Goal: Task Accomplishment & Management: Manage account settings

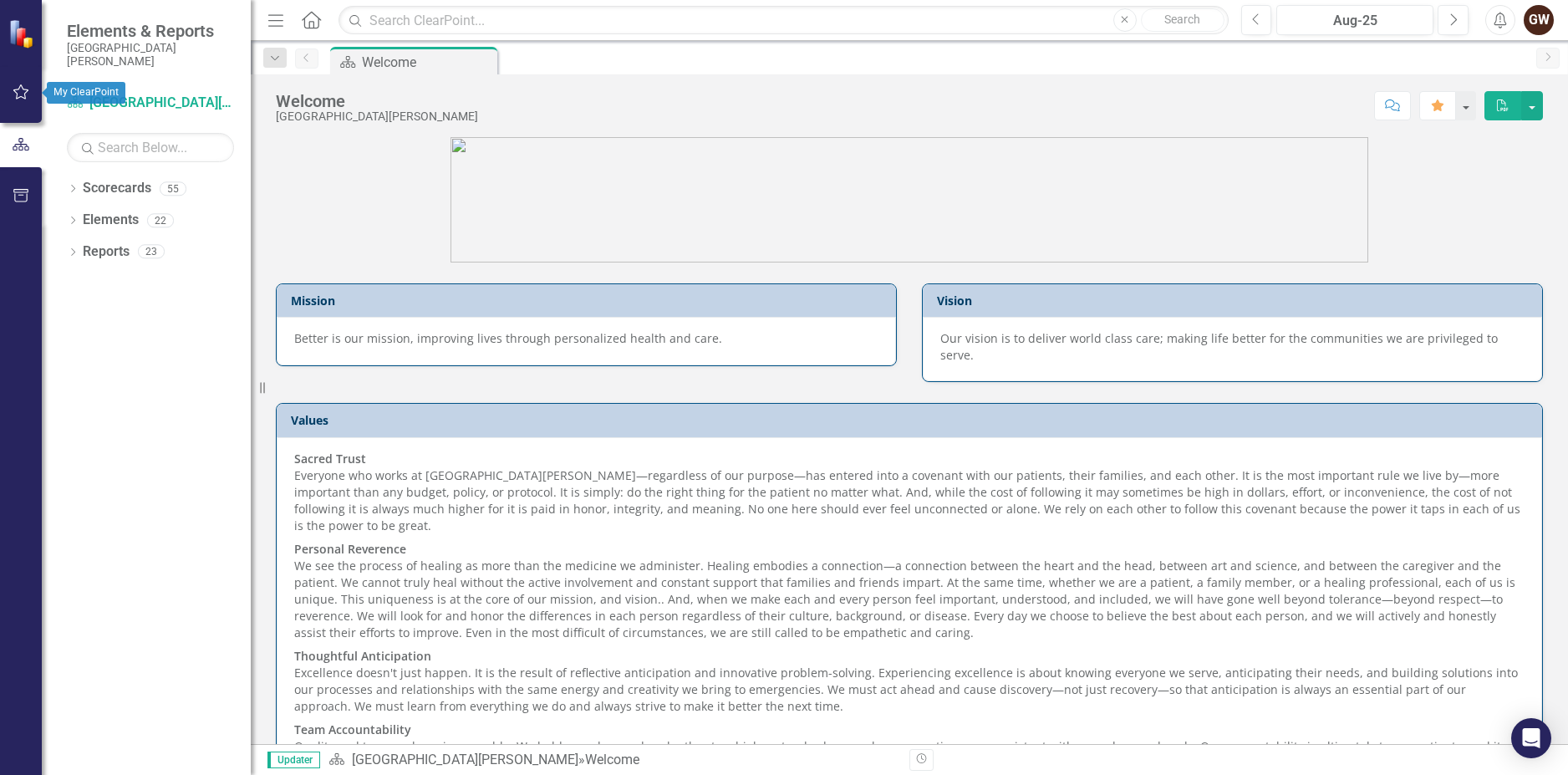
click at [15, 91] on icon "button" at bounding box center [21, 92] width 16 height 15
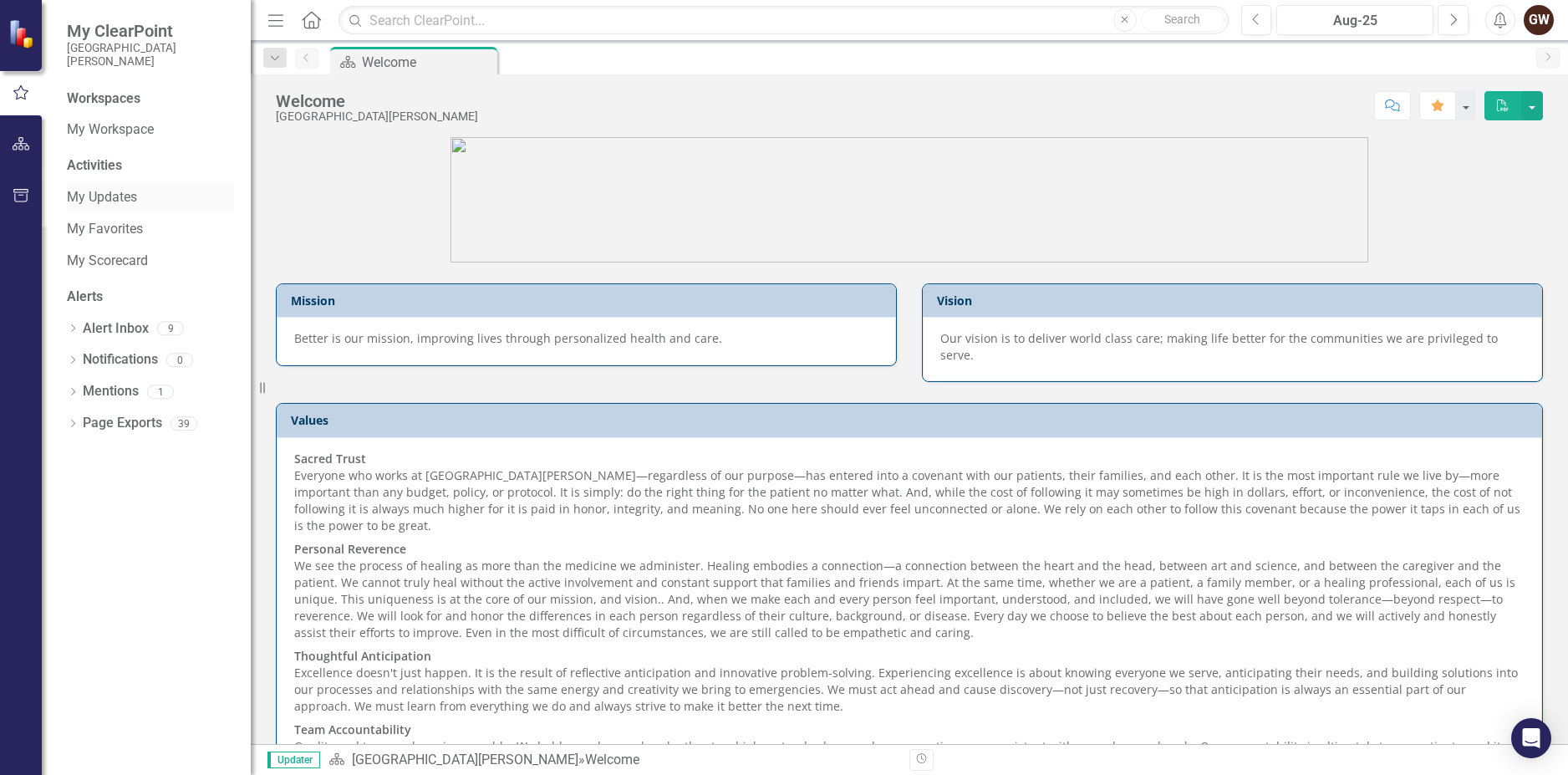
click at [135, 198] on link "My Updates" at bounding box center [150, 198] width 167 height 19
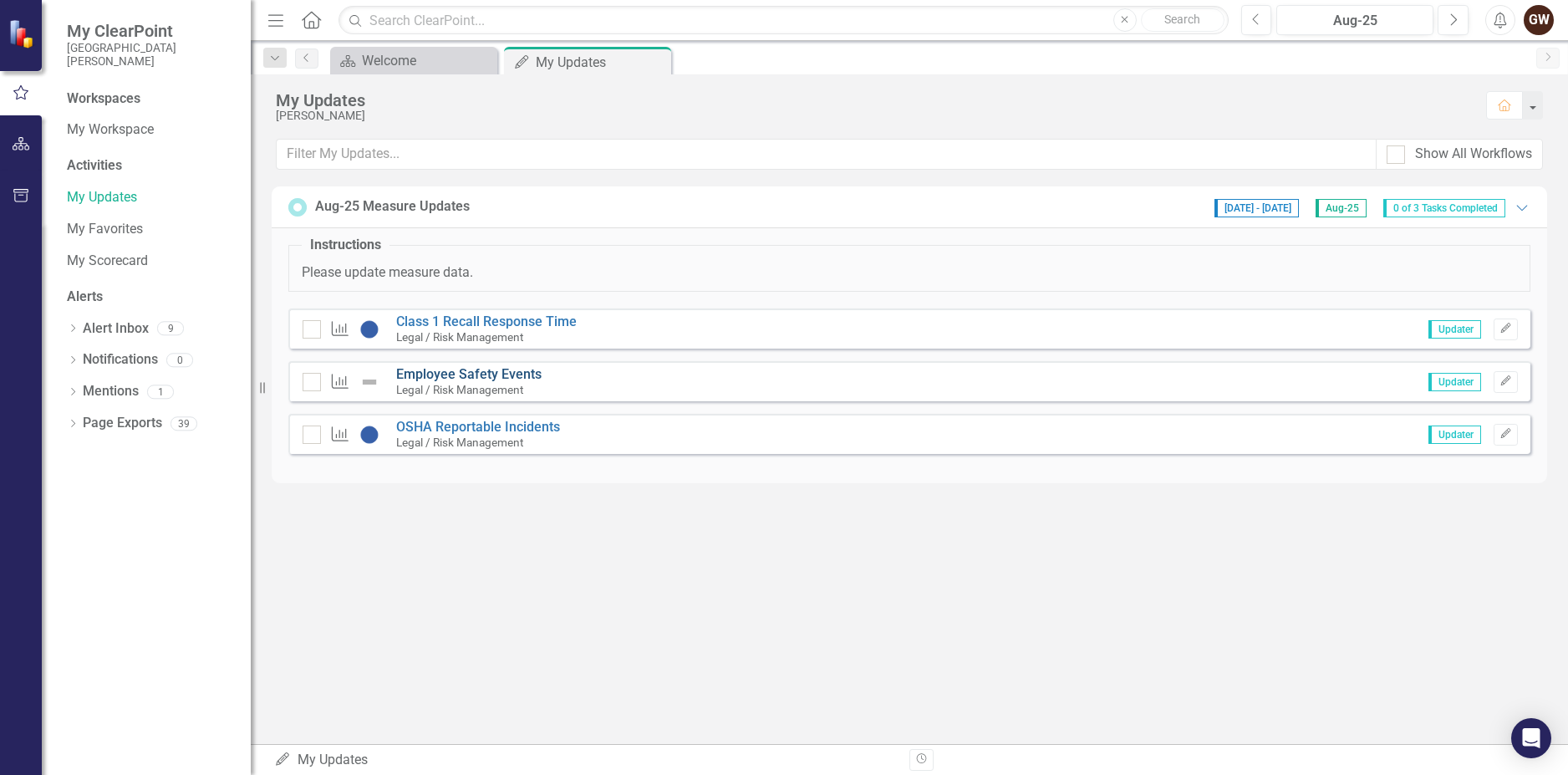
click at [511, 375] on link "Employee Safety Events" at bounding box center [469, 373] width 146 height 16
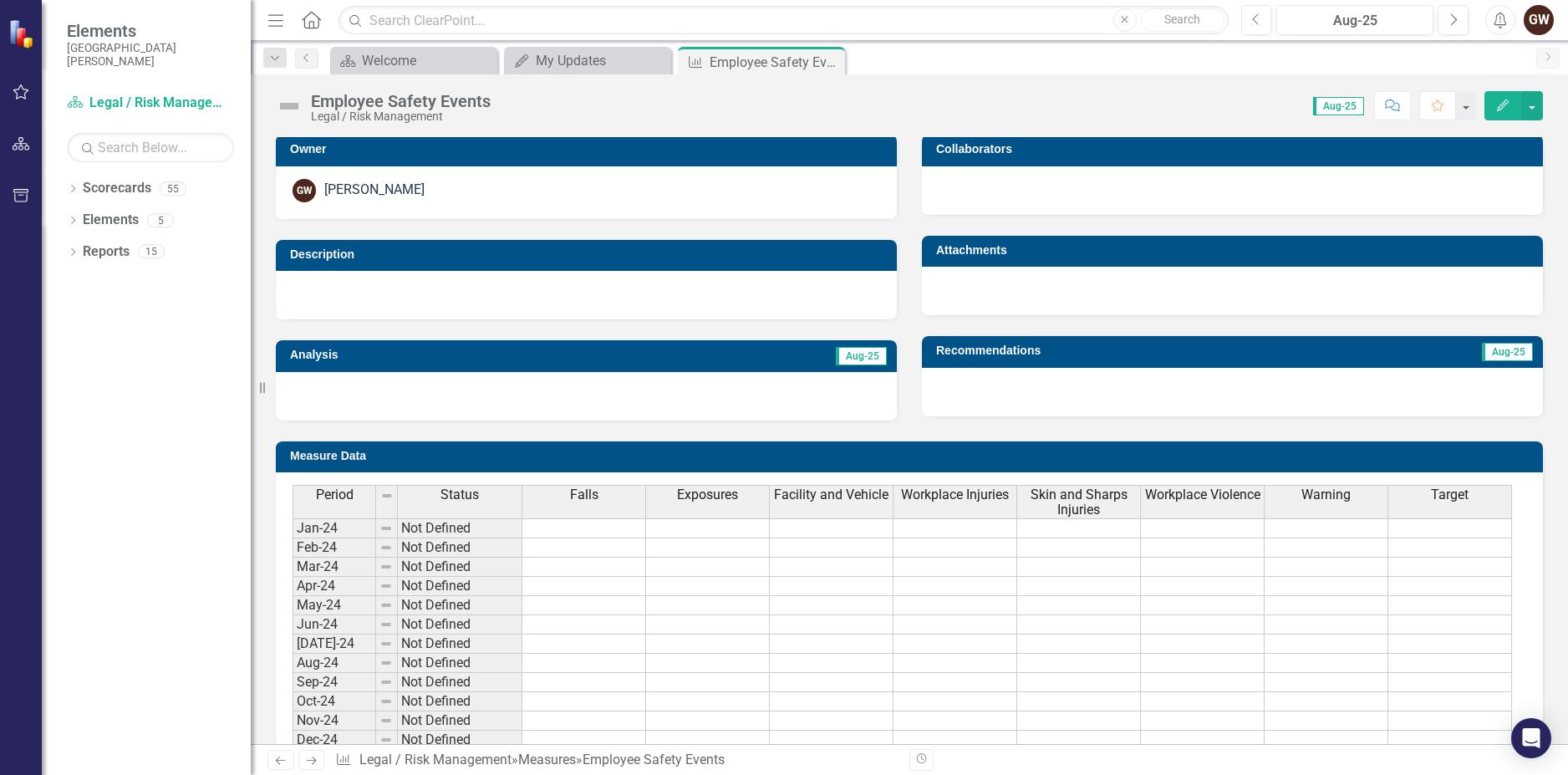
scroll to position [585, 0]
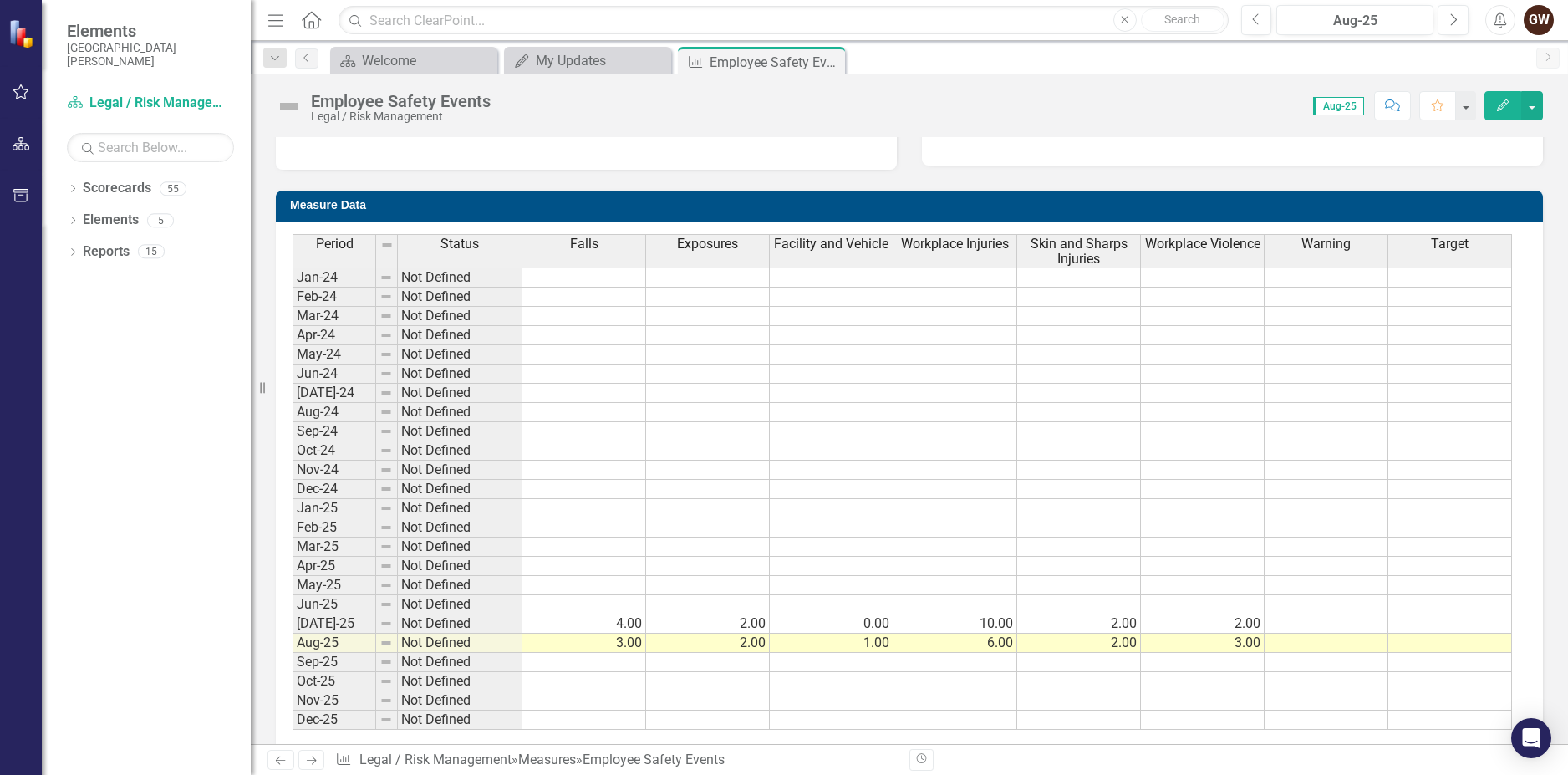
click at [585, 508] on td at bounding box center [584, 508] width 124 height 19
type textarea "4"
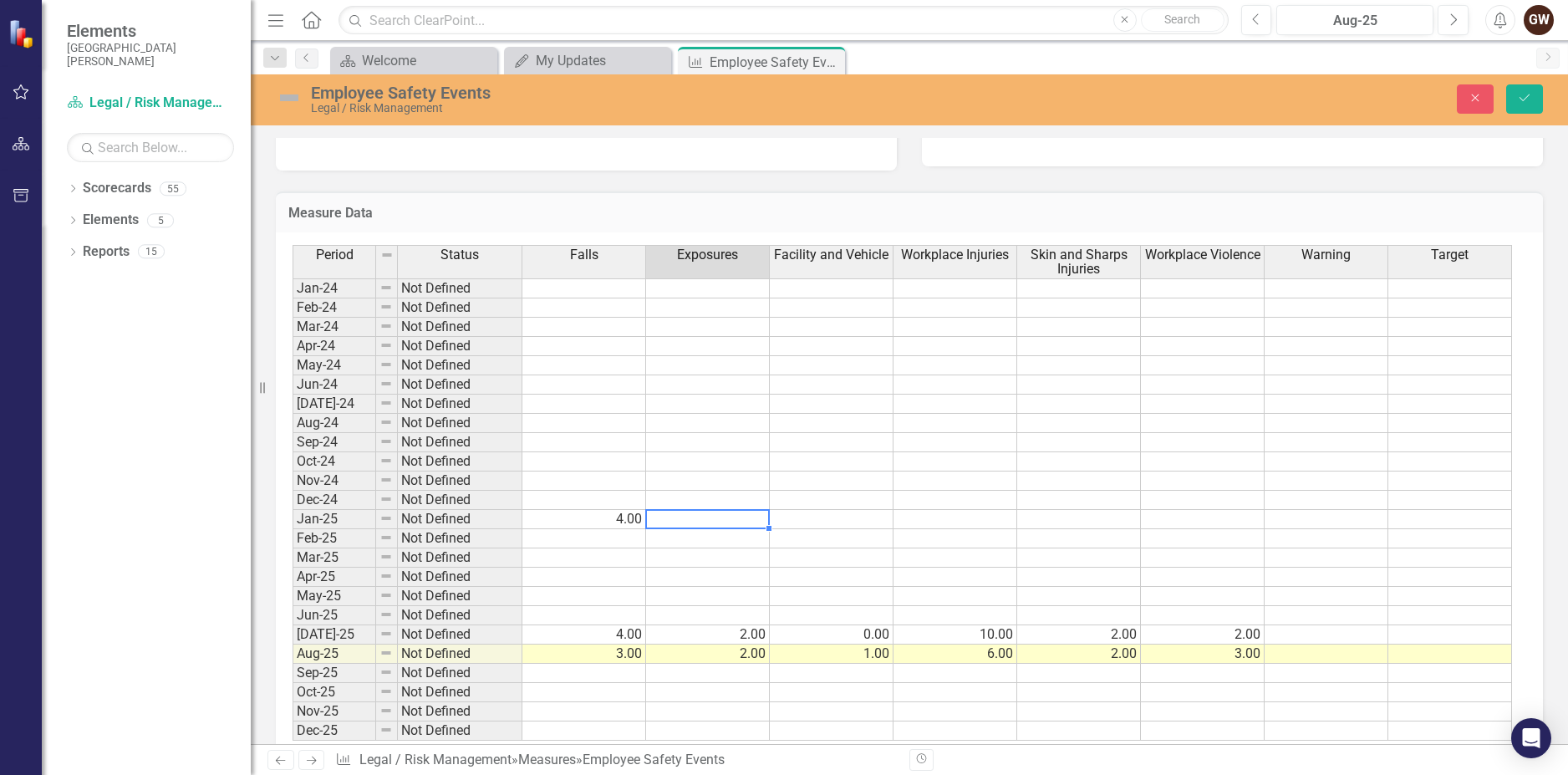
type textarea "1"
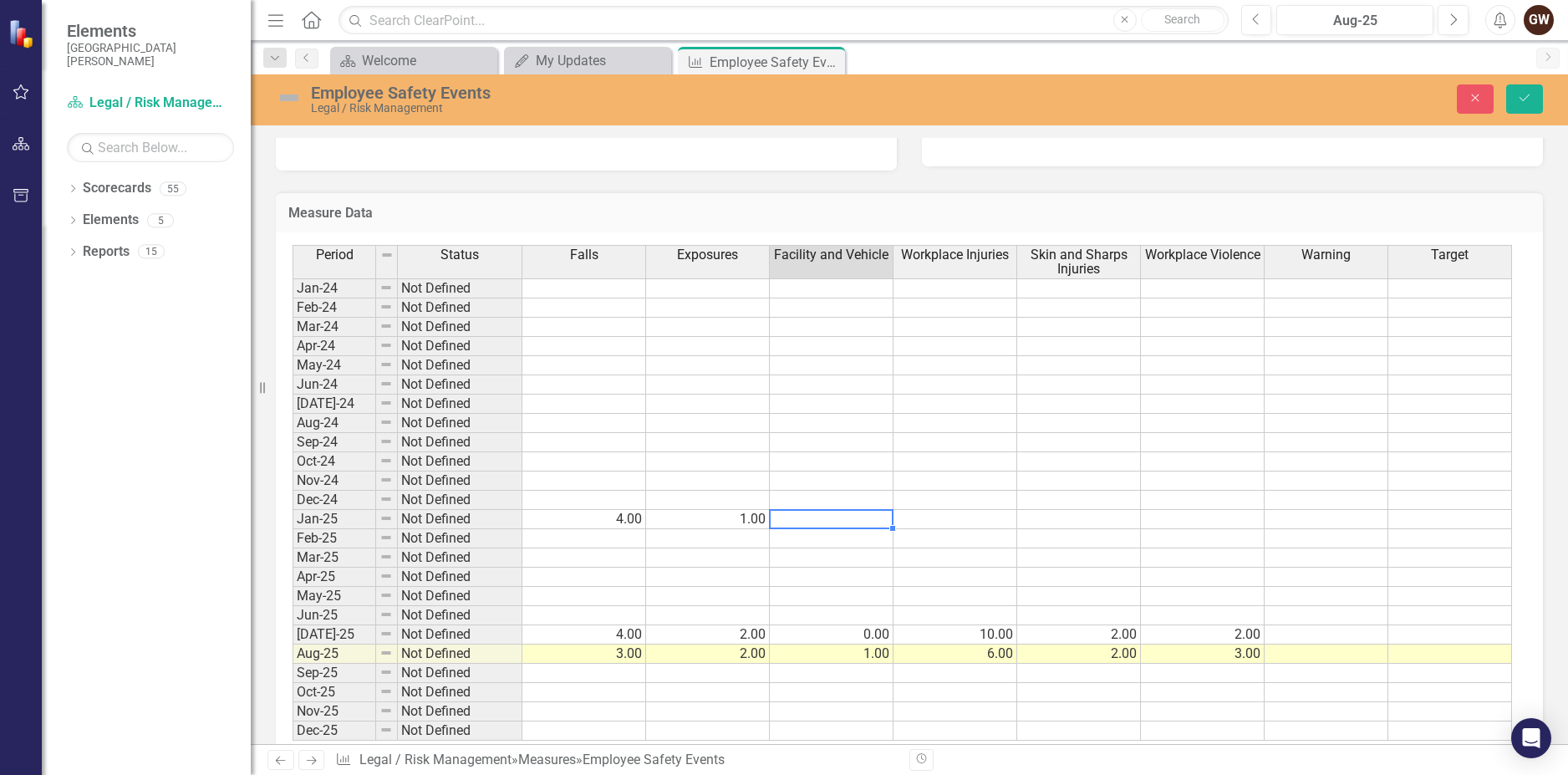
type textarea "0"
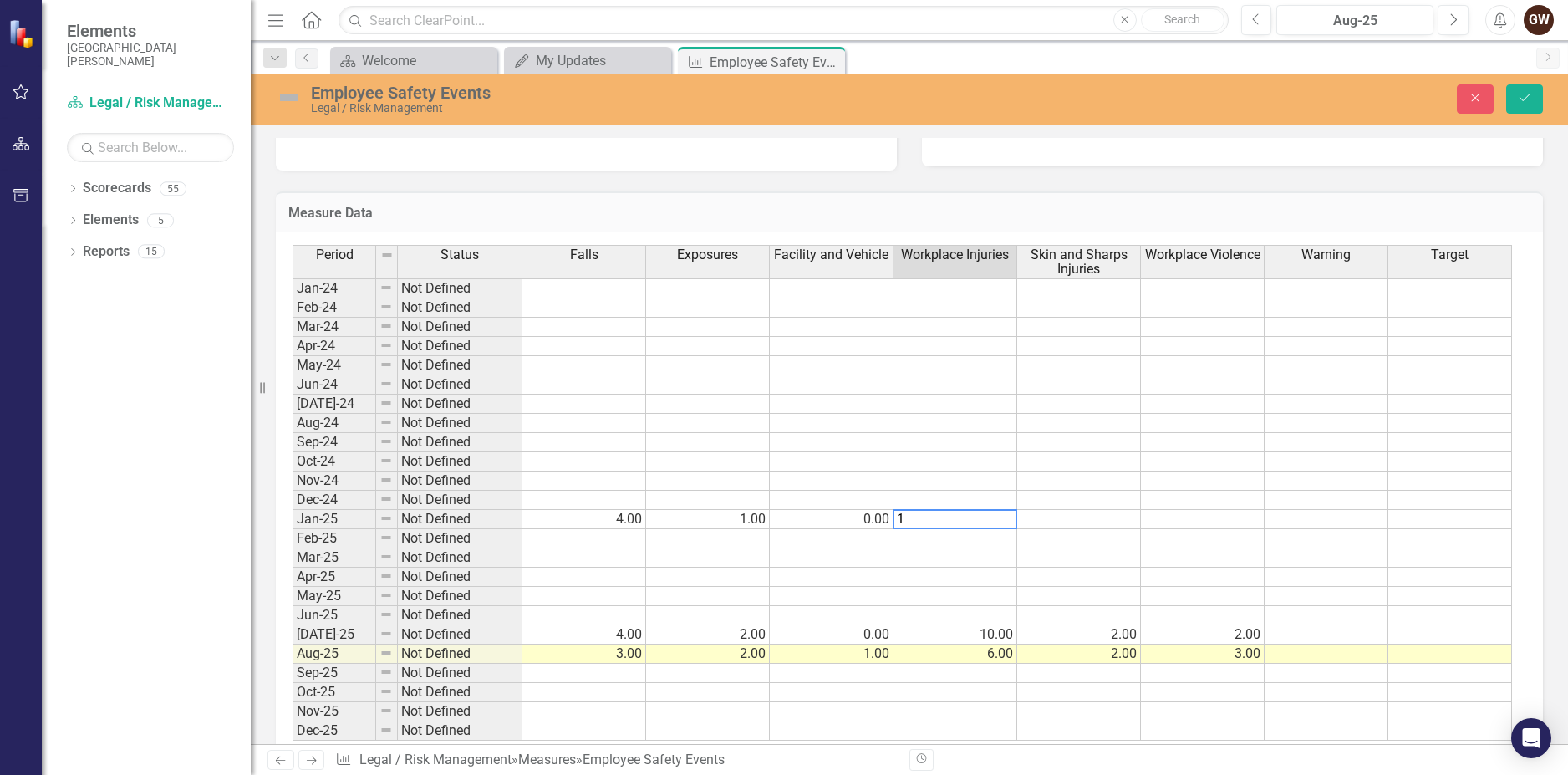
type textarea "11"
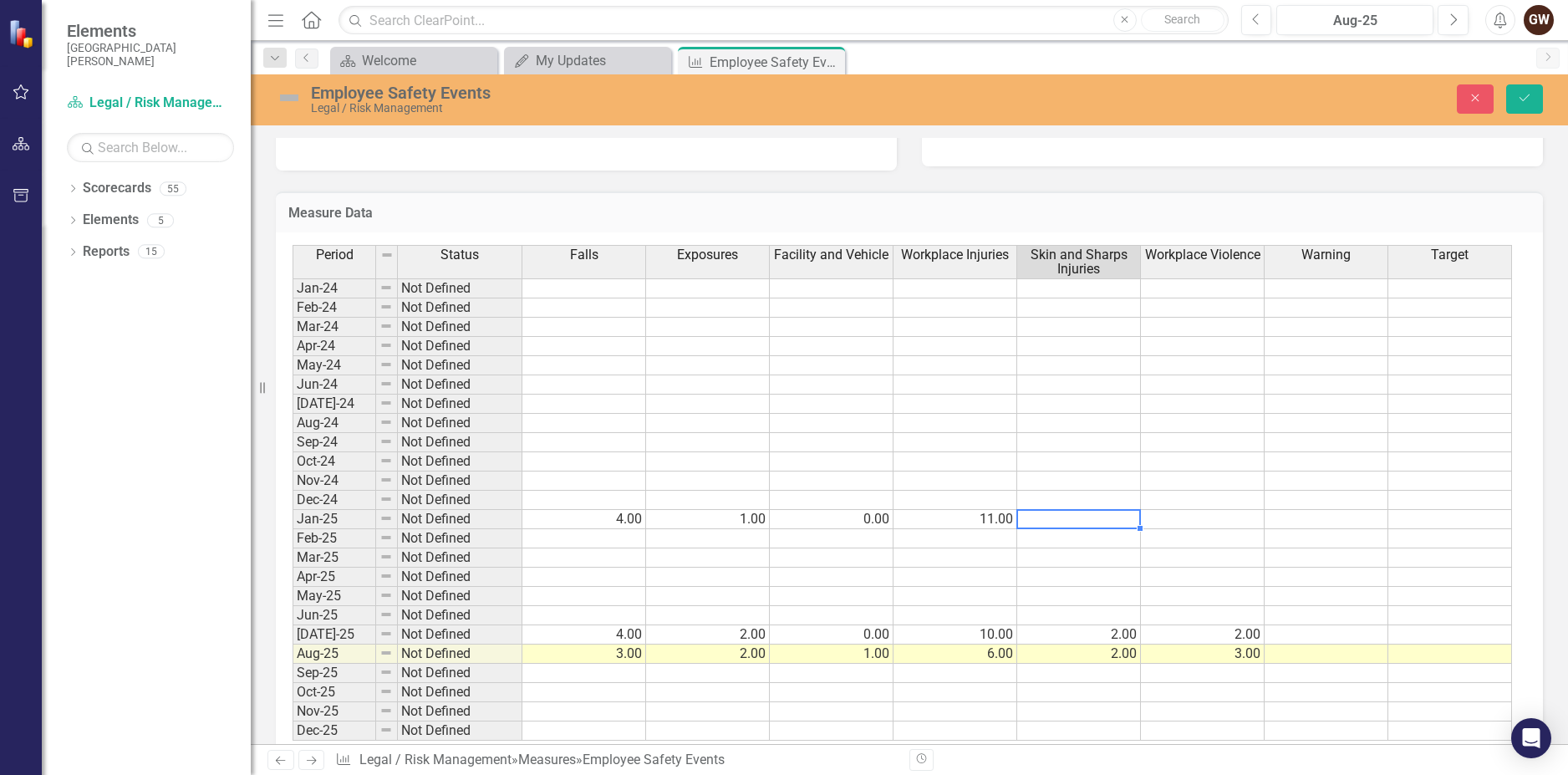
type textarea "2"
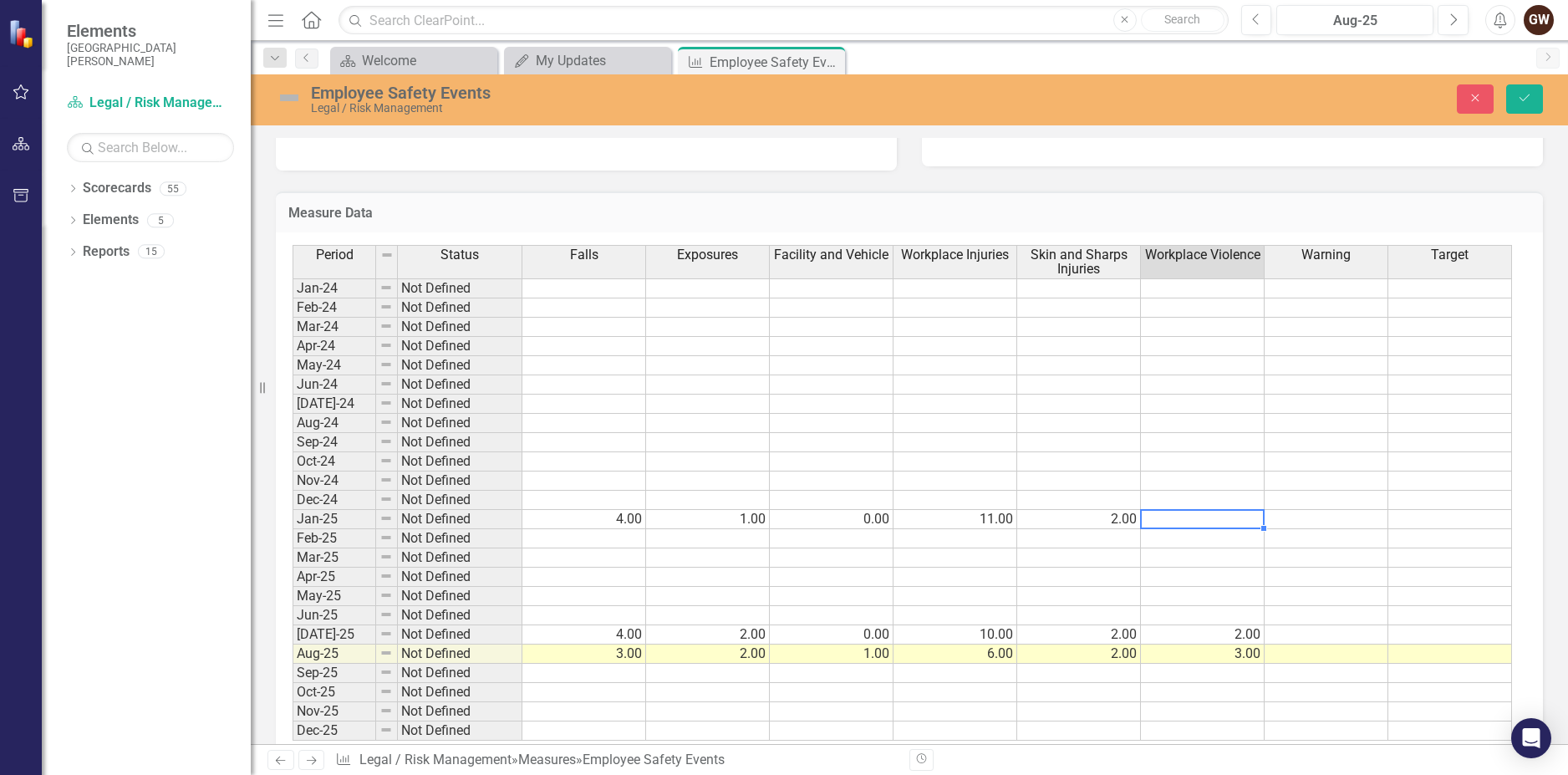
type textarea "0"
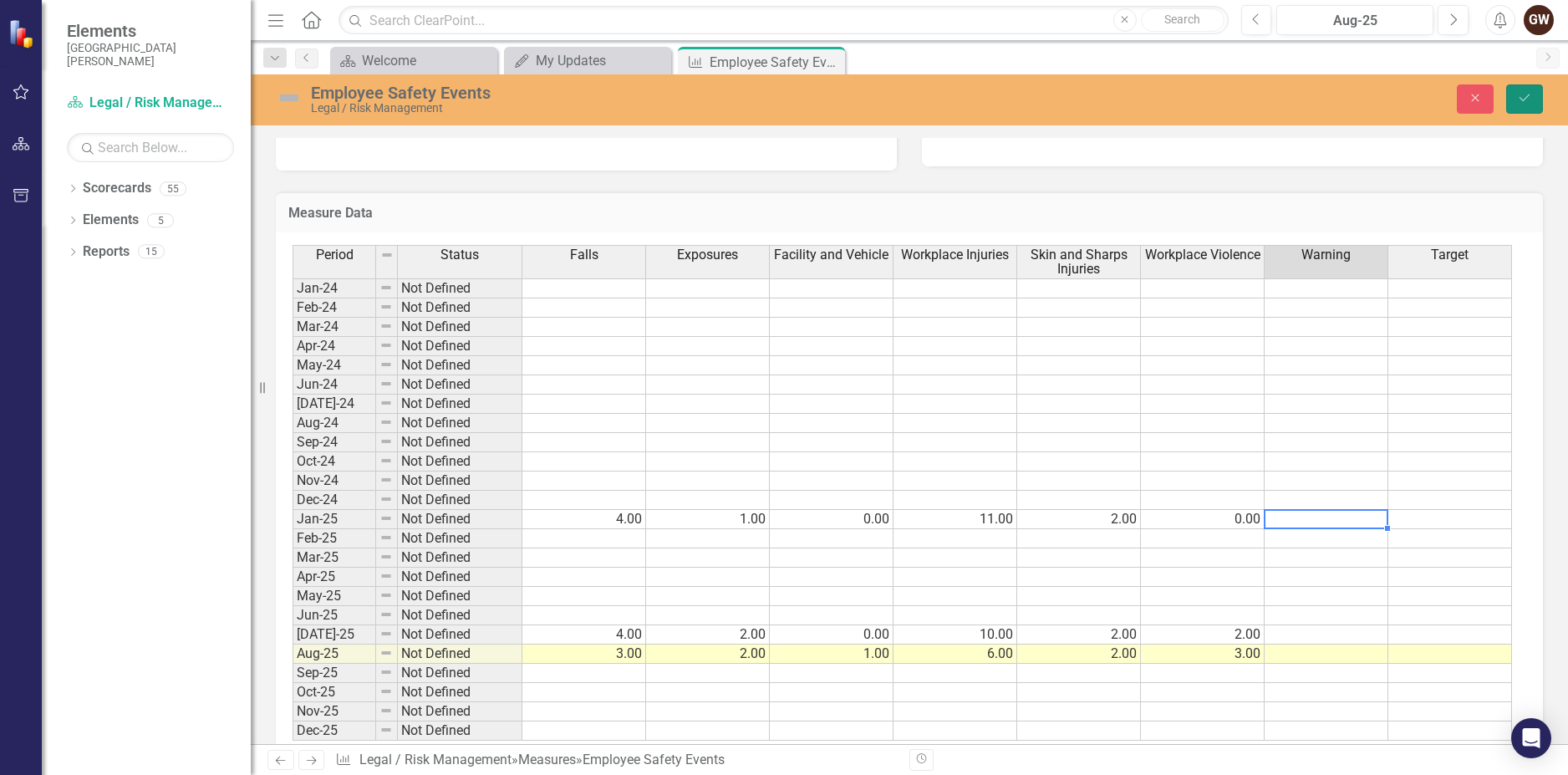
click at [1523, 97] on icon "Save" at bounding box center [1525, 97] width 15 height 11
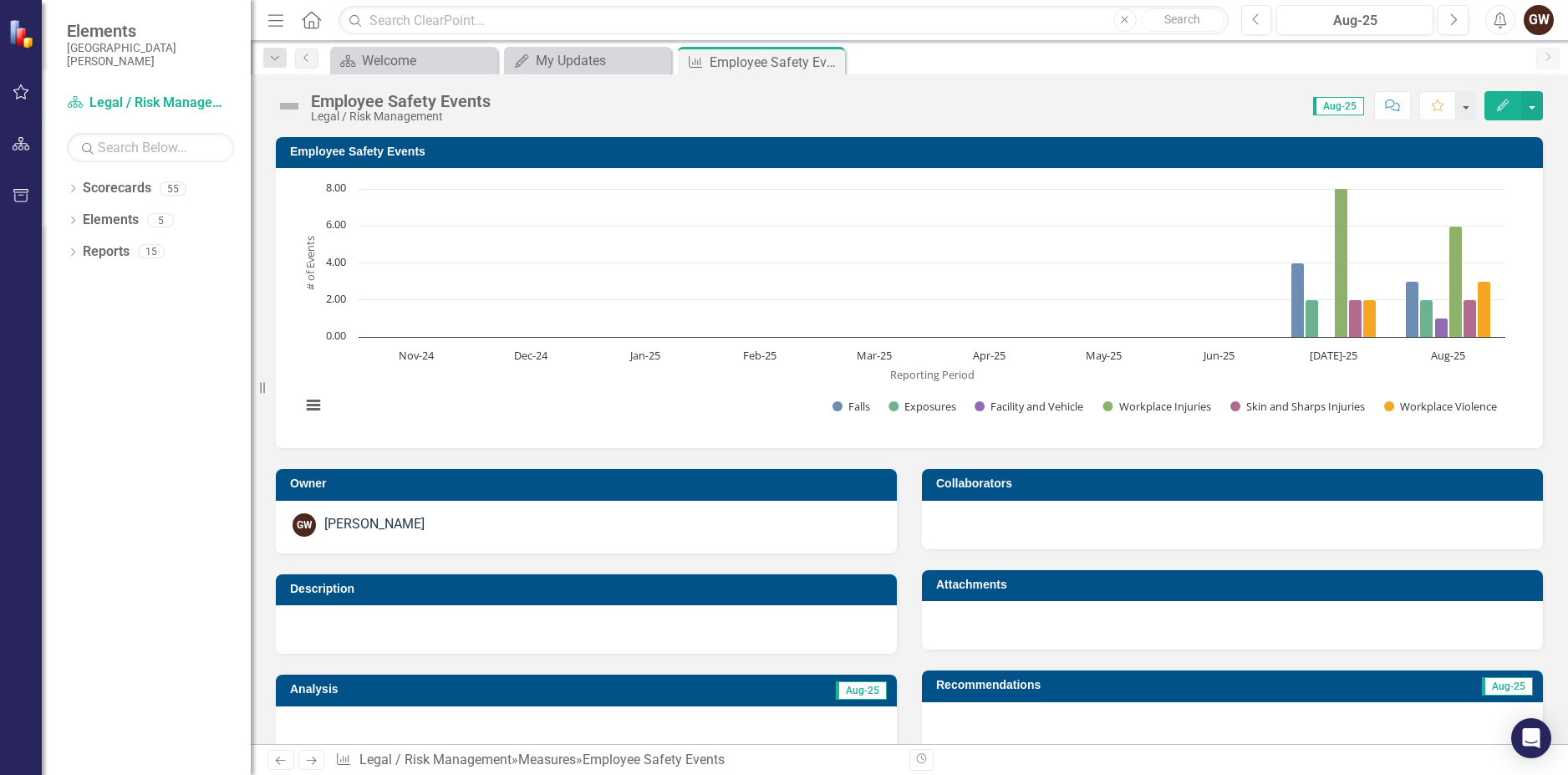
click at [662, 395] on rect "Interactive chart" at bounding box center [904, 305] width 1221 height 250
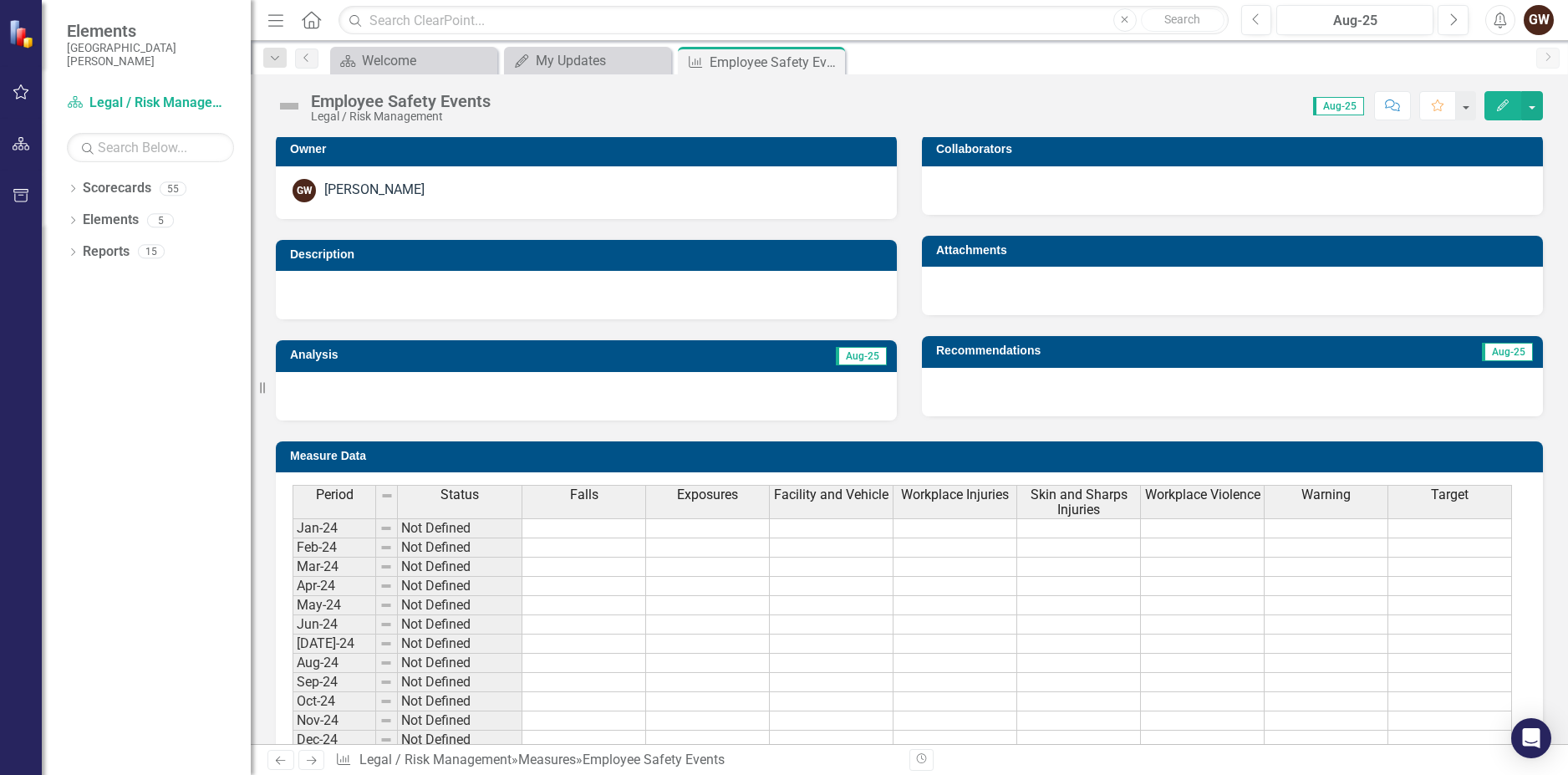
scroll to position [611, 0]
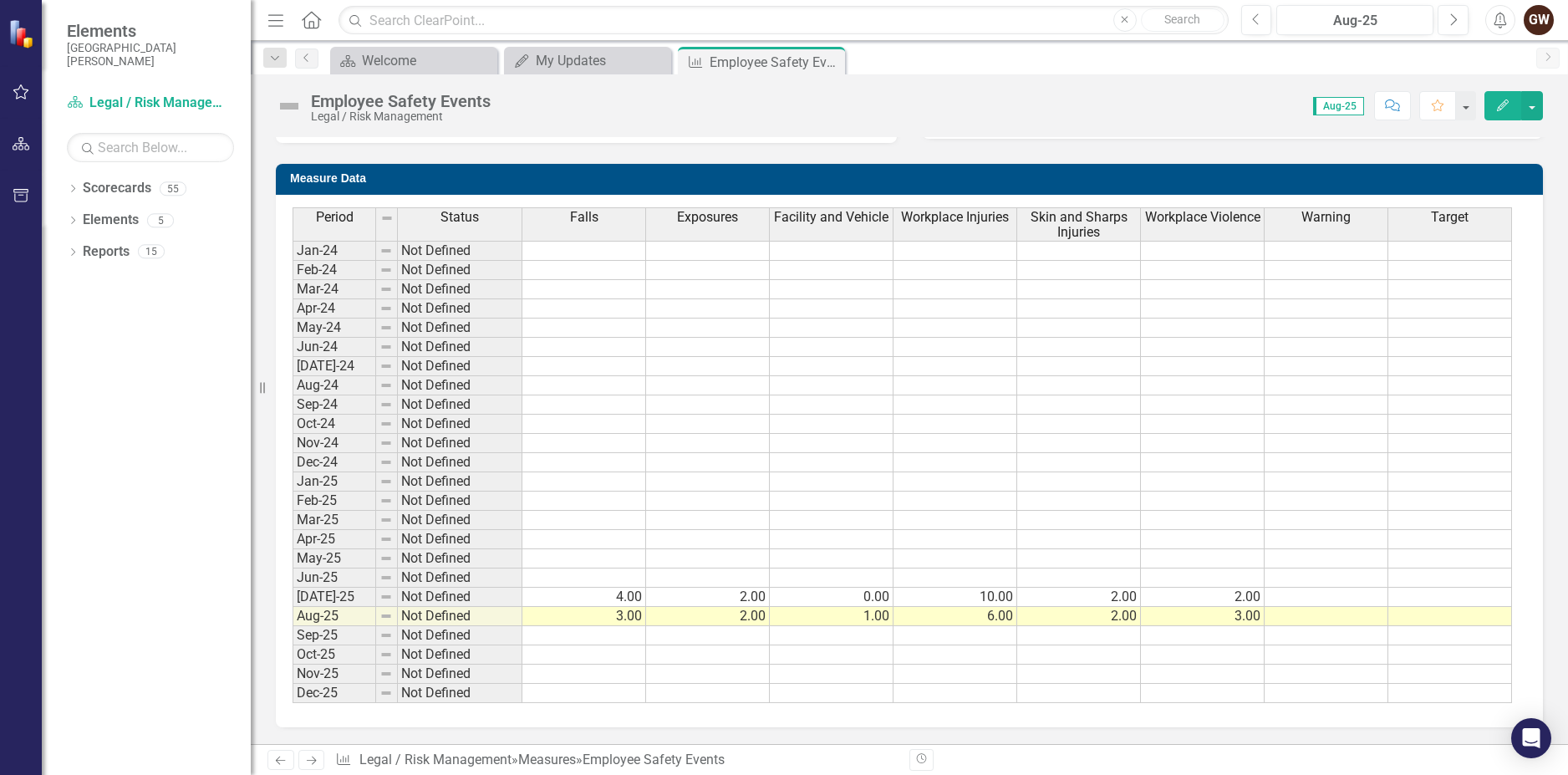
click at [581, 482] on td at bounding box center [584, 482] width 124 height 19
type textarea "4"
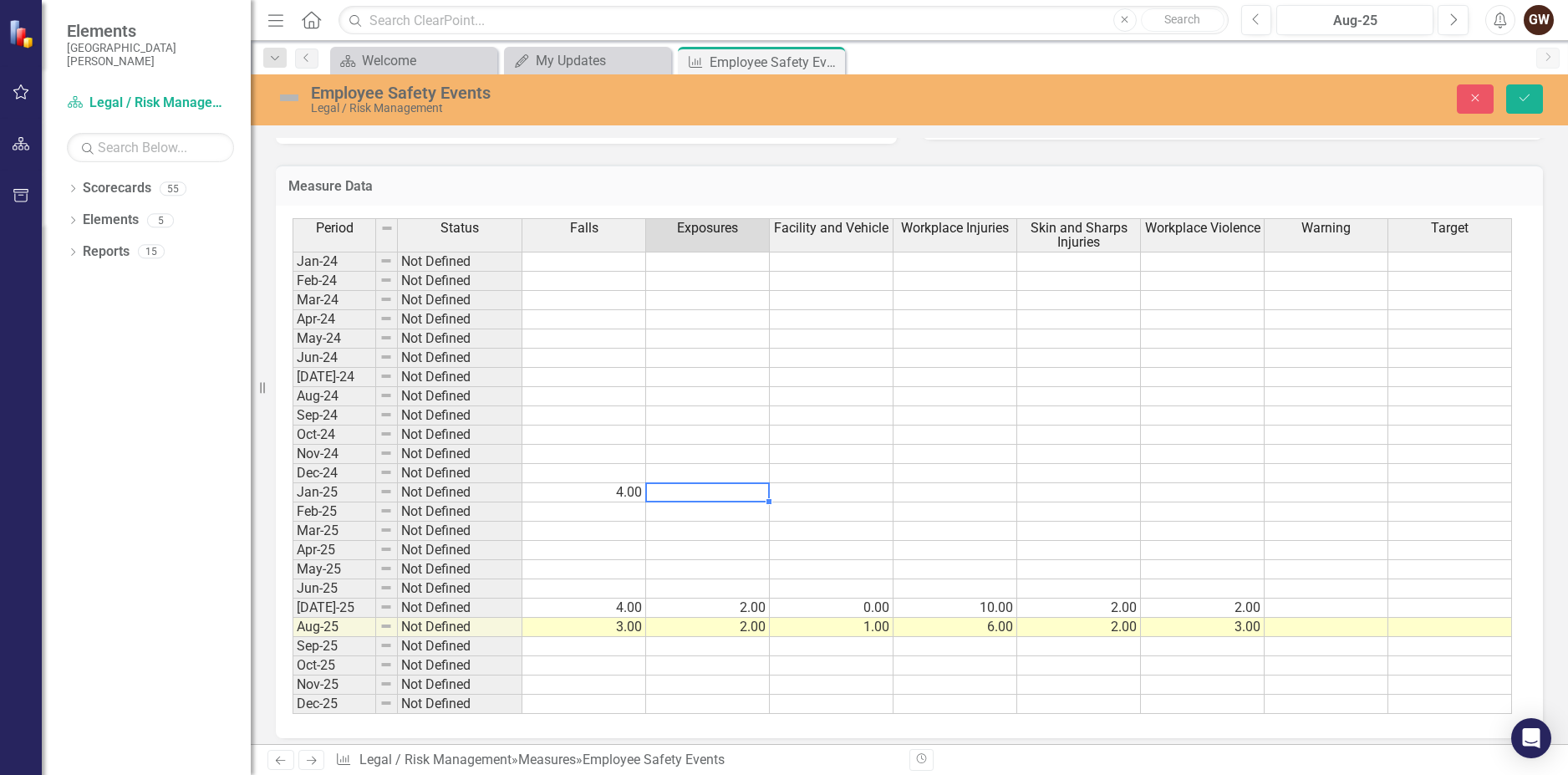
click at [743, 491] on td at bounding box center [708, 492] width 124 height 19
type textarea "1"
type textarea "0"
type textarea "11"
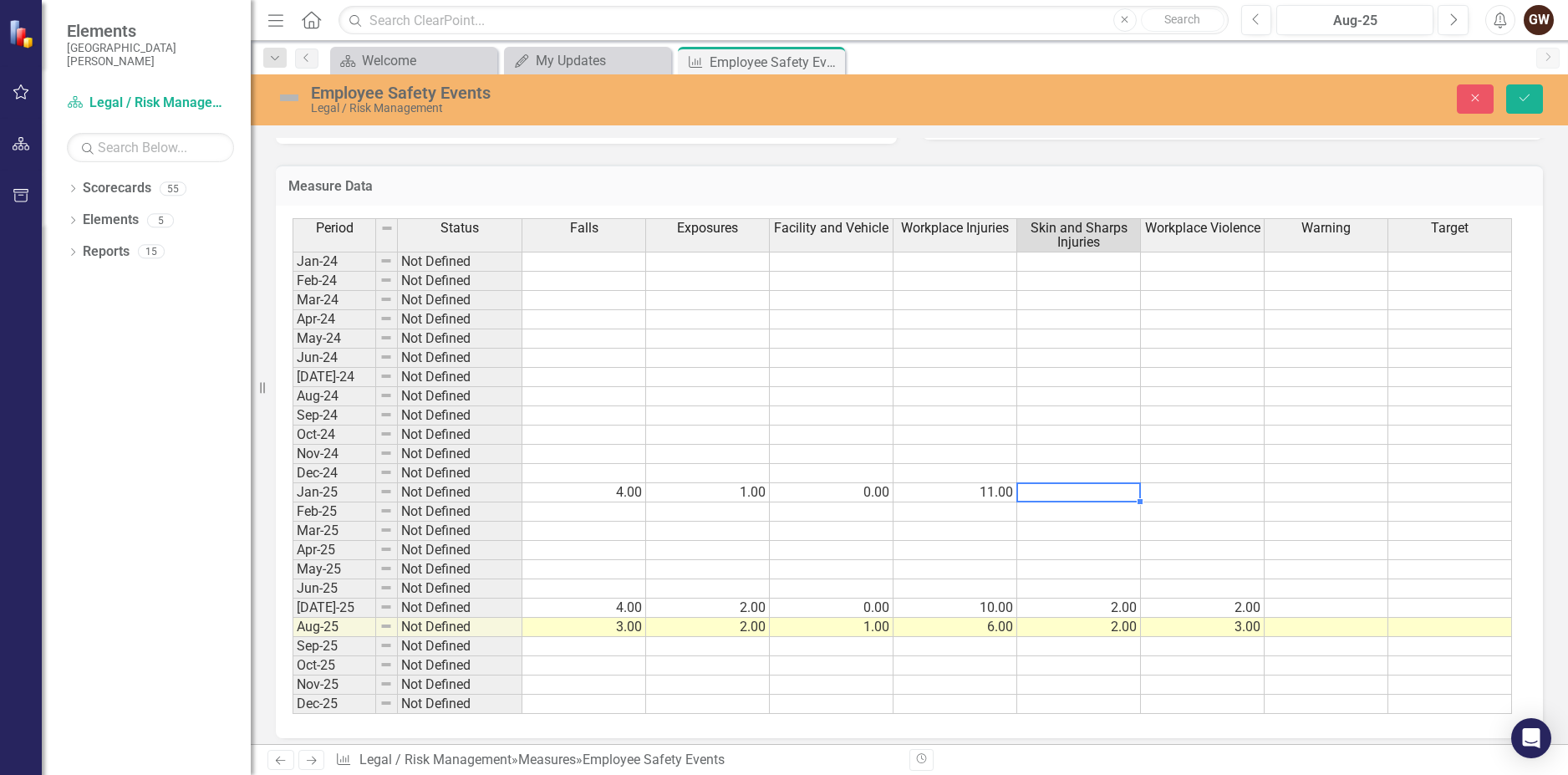
type textarea "2"
type textarea "0"
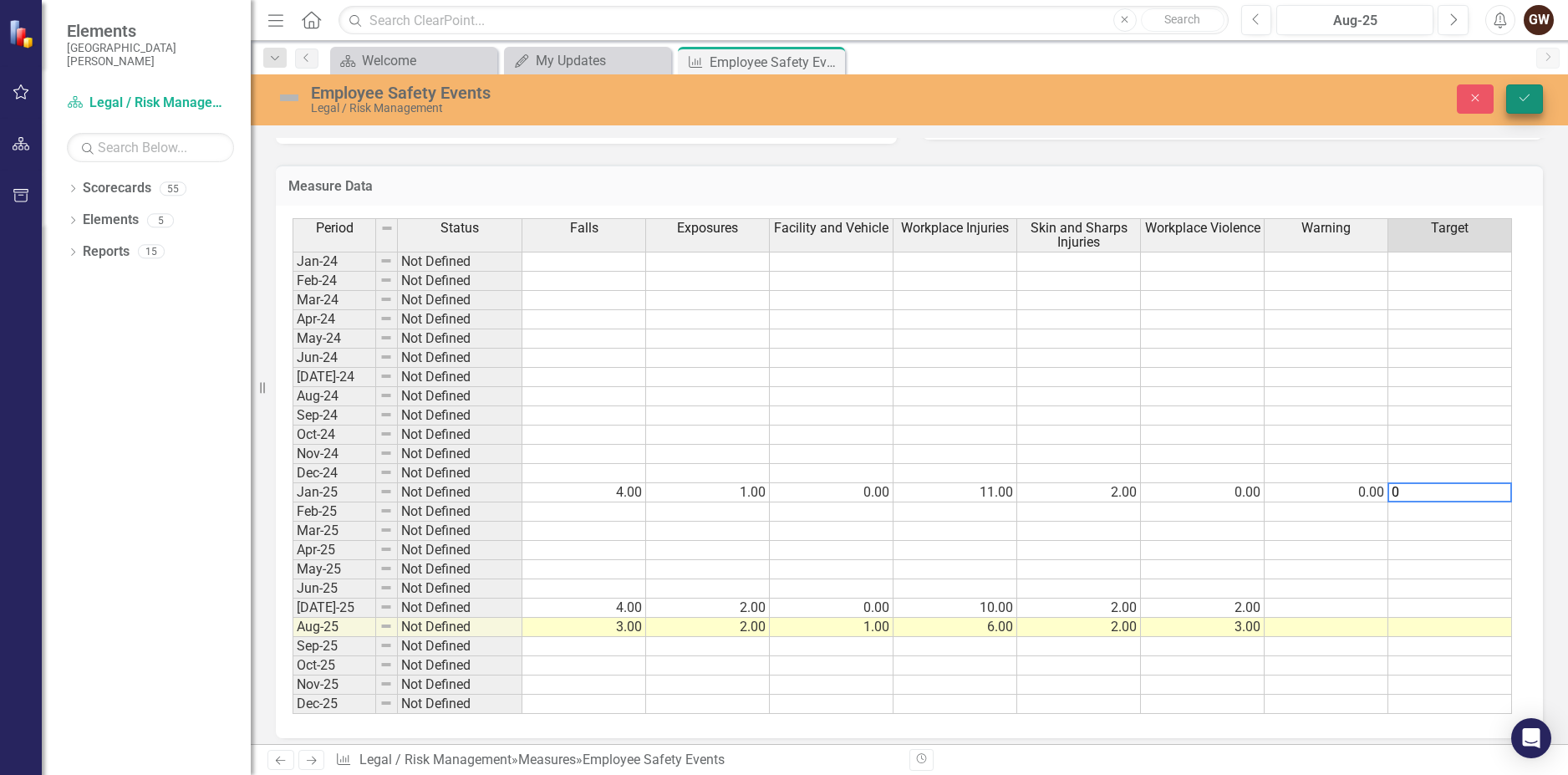
type textarea "0"
click at [1527, 95] on icon "Save" at bounding box center [1525, 97] width 15 height 11
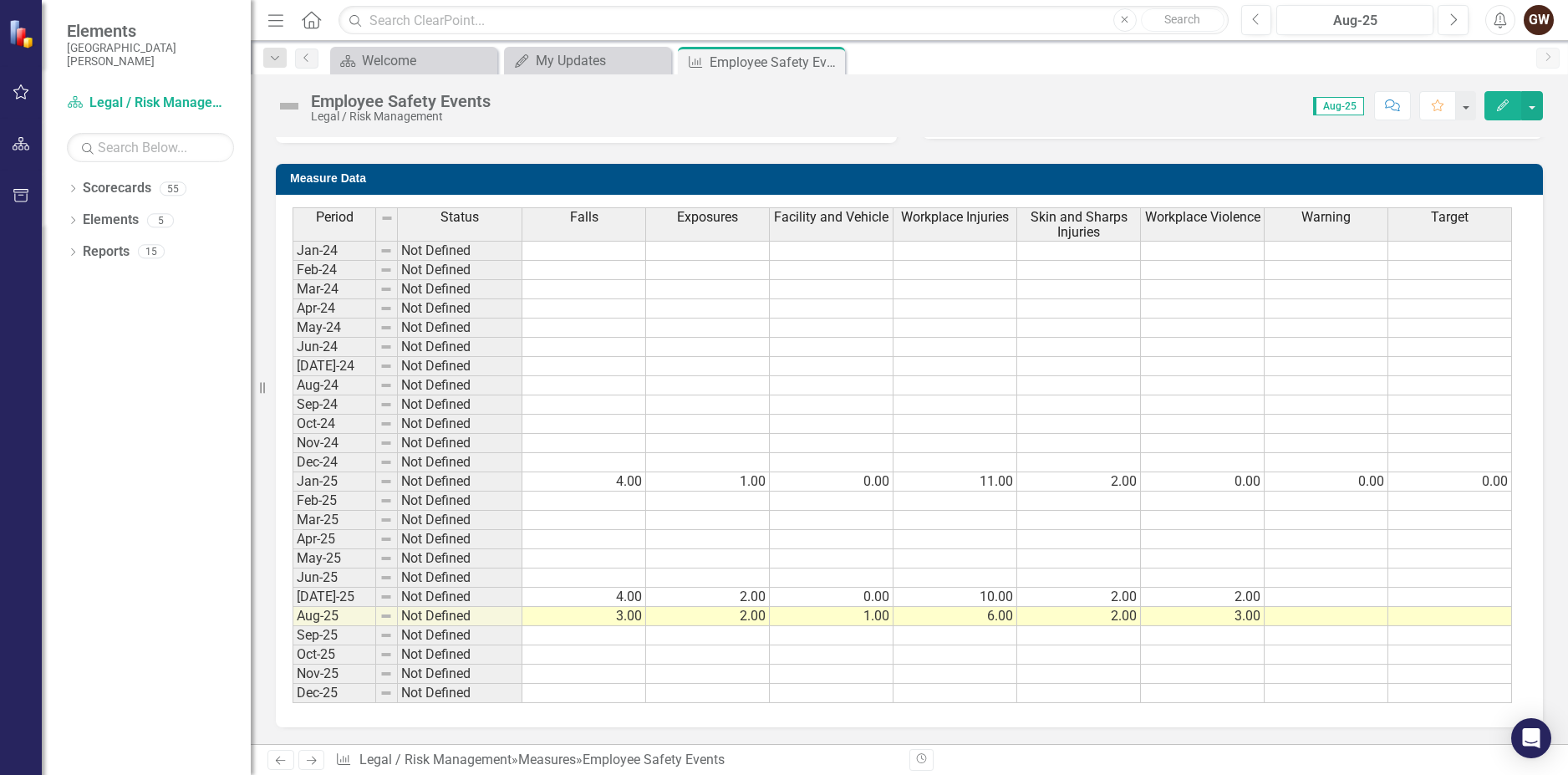
click at [630, 500] on td at bounding box center [584, 501] width 124 height 19
type textarea "5"
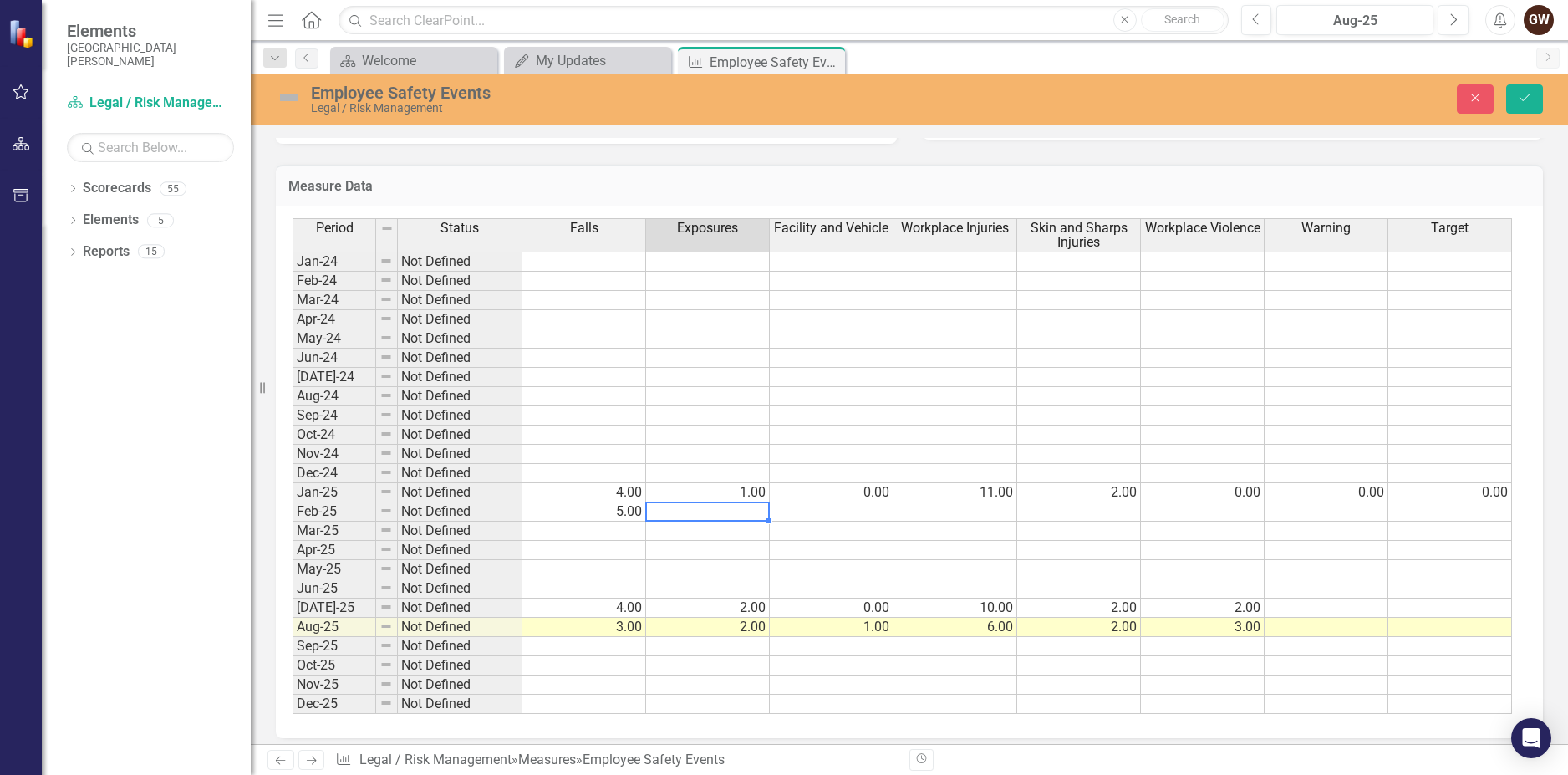
type textarea "1"
type textarea "2"
type textarea "10"
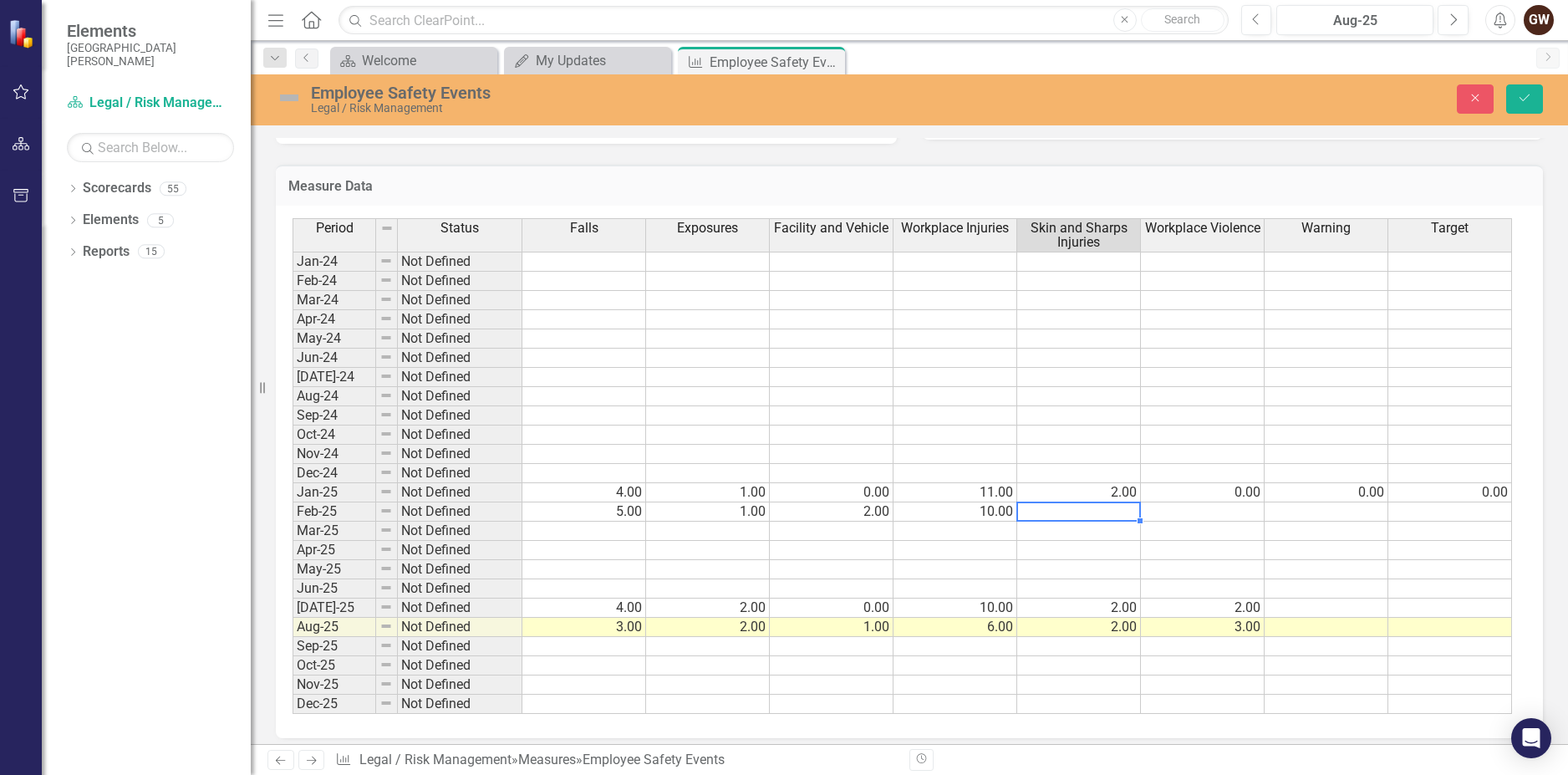
type textarea "1"
type textarea "0"
click at [1495, 490] on td "0.00" at bounding box center [1450, 492] width 124 height 19
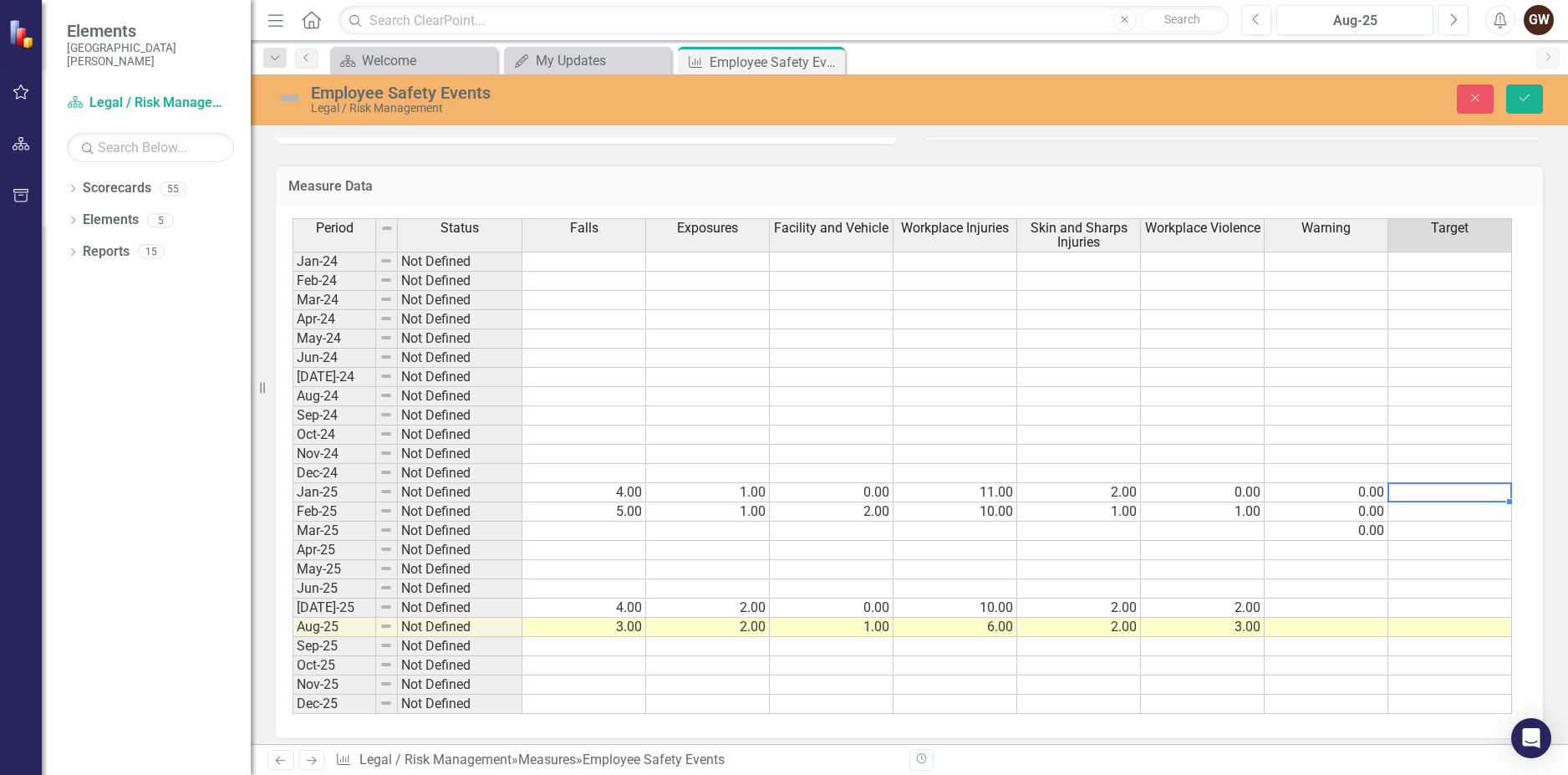
click at [1472, 495] on td at bounding box center [1450, 492] width 124 height 19
click at [1471, 510] on td at bounding box center [1450, 512] width 124 height 19
click at [1538, 94] on button "Save" at bounding box center [1525, 98] width 37 height 29
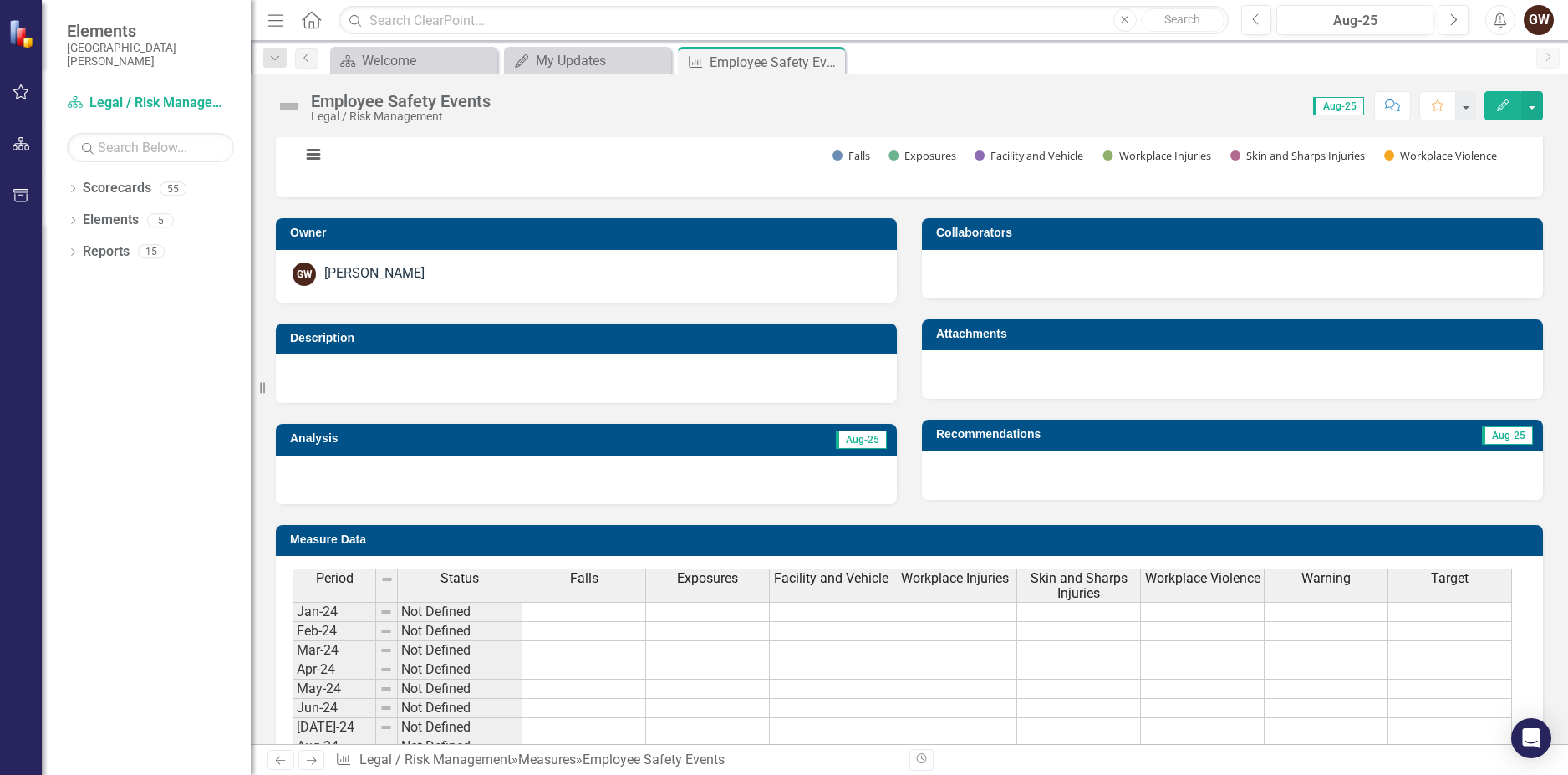
scroll to position [585, 0]
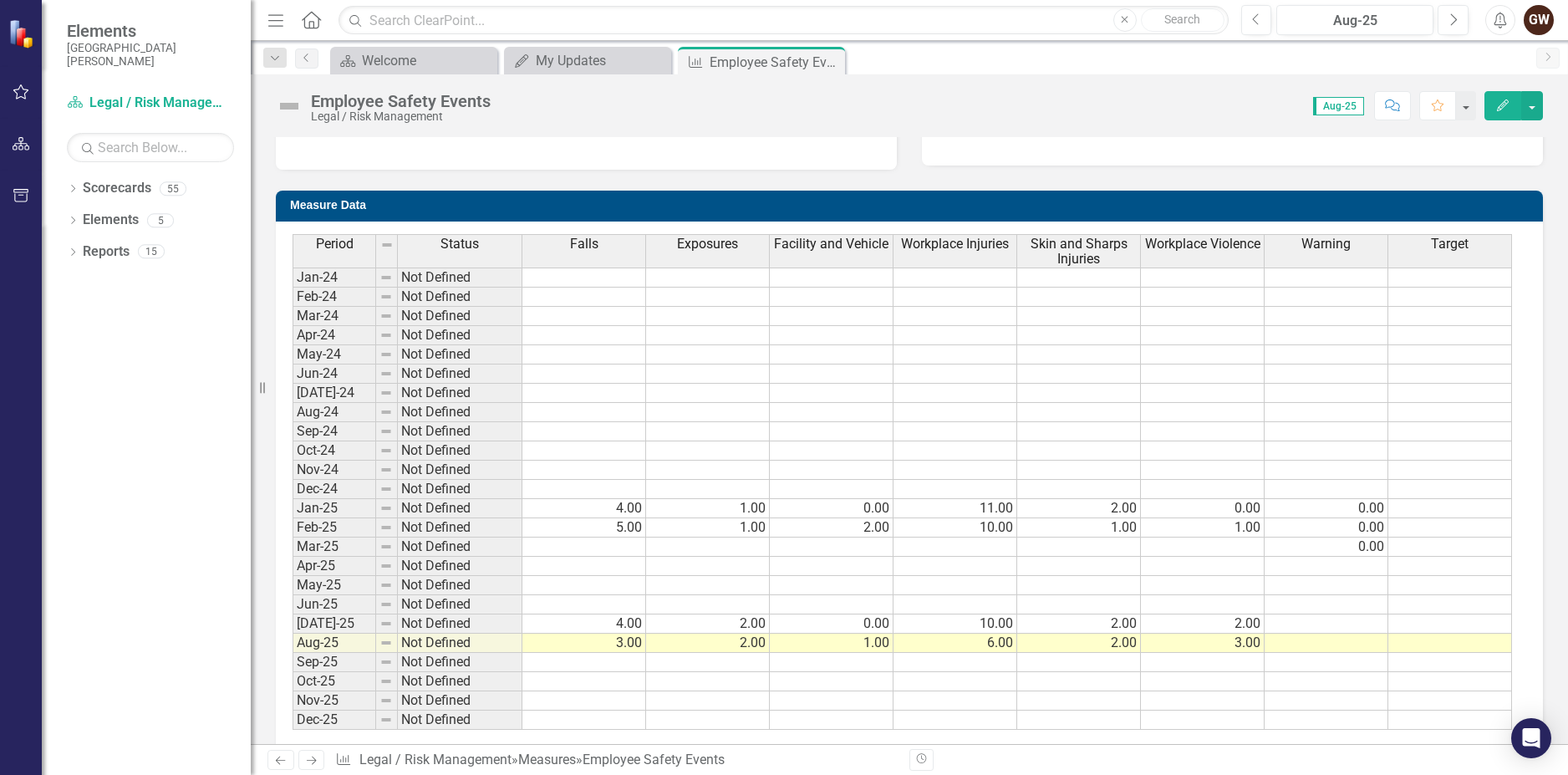
click at [629, 662] on td at bounding box center [584, 663] width 124 height 19
type textarea "2"
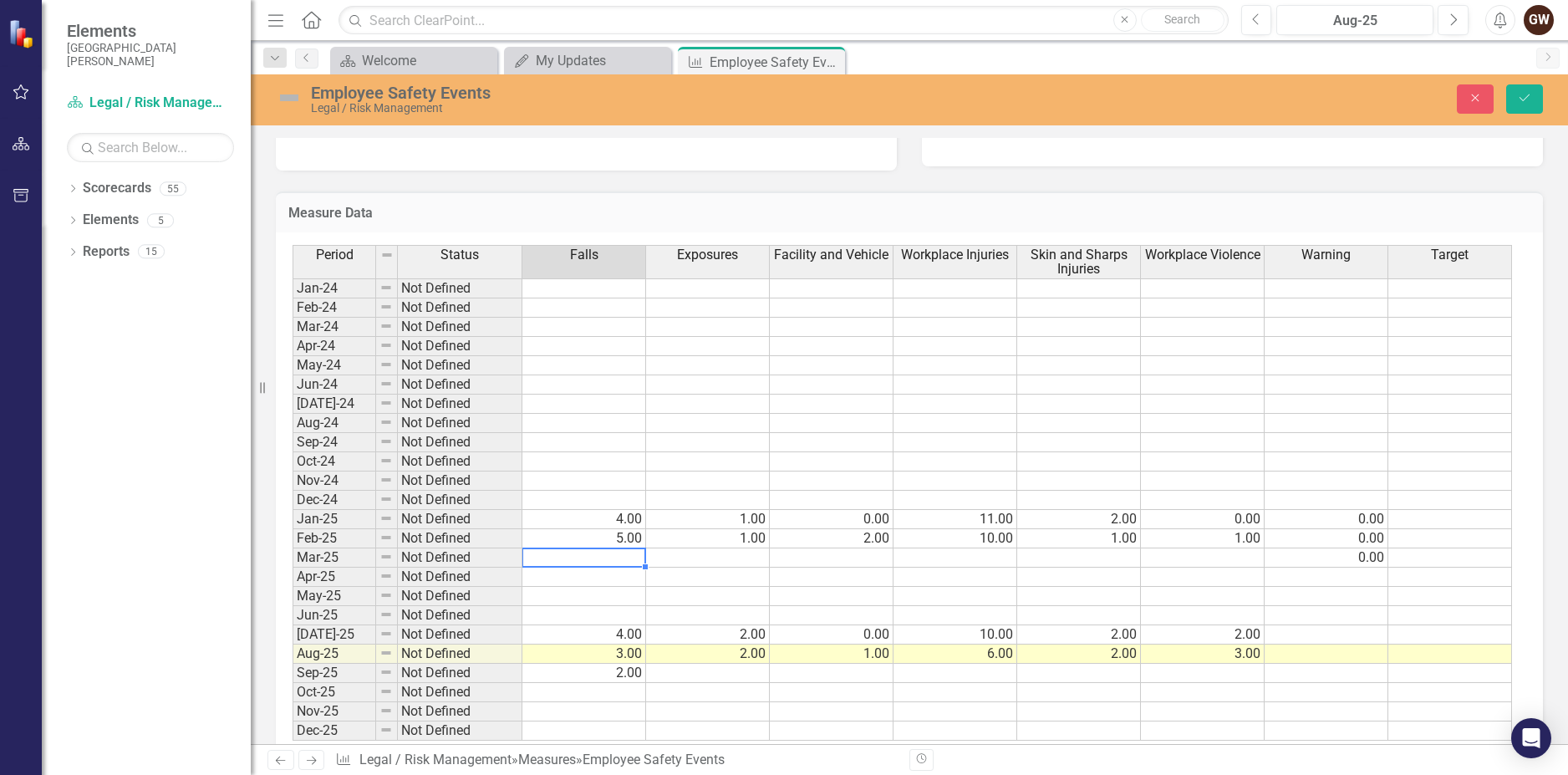
click at [634, 560] on td at bounding box center [584, 558] width 124 height 19
click at [727, 560] on td at bounding box center [708, 558] width 124 height 19
click at [631, 677] on td "2.00" at bounding box center [584, 673] width 124 height 19
click at [733, 550] on td at bounding box center [708, 558] width 124 height 19
type textarea "4"
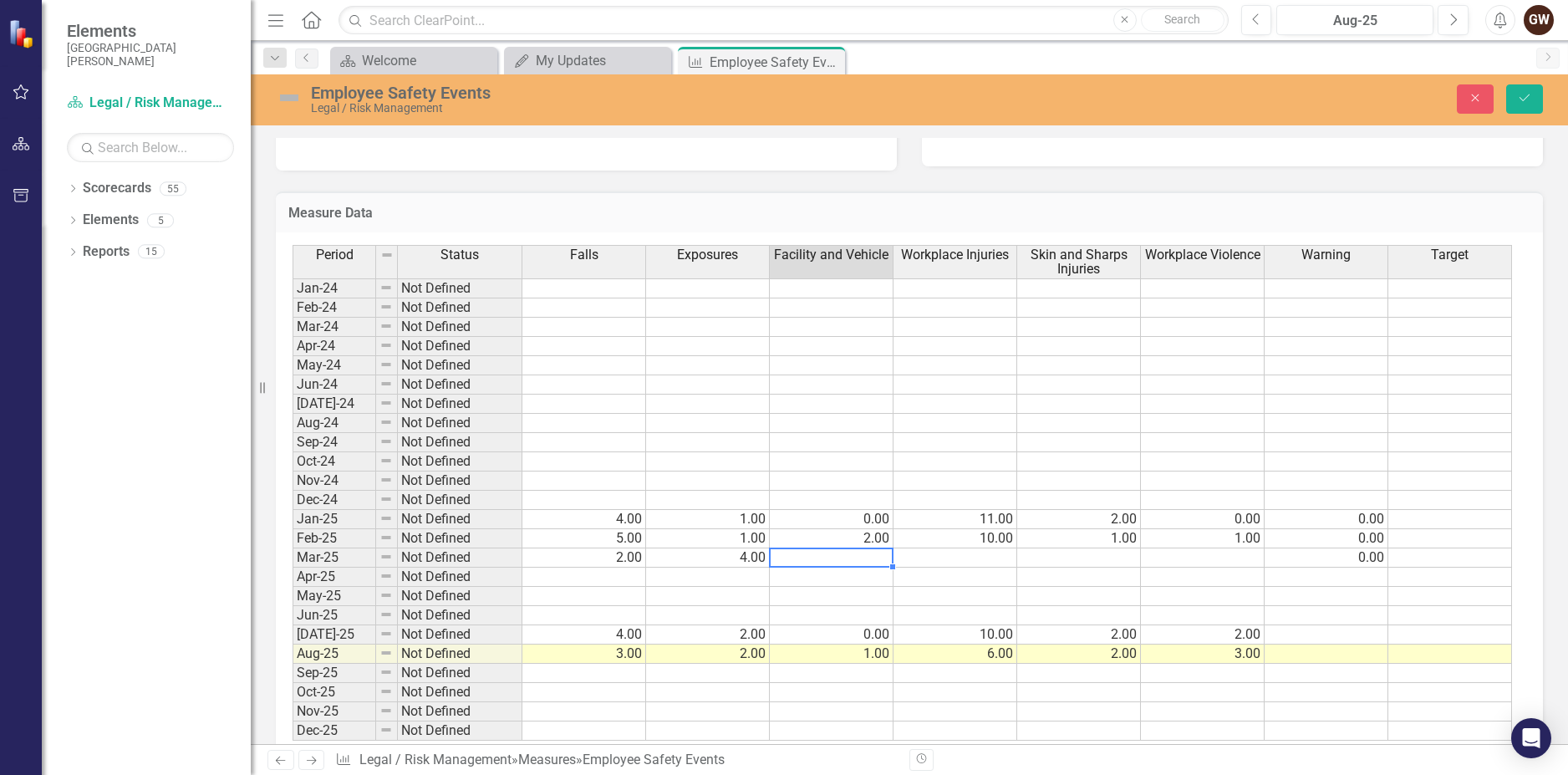
type textarea "1"
type textarea "11"
type textarea "1"
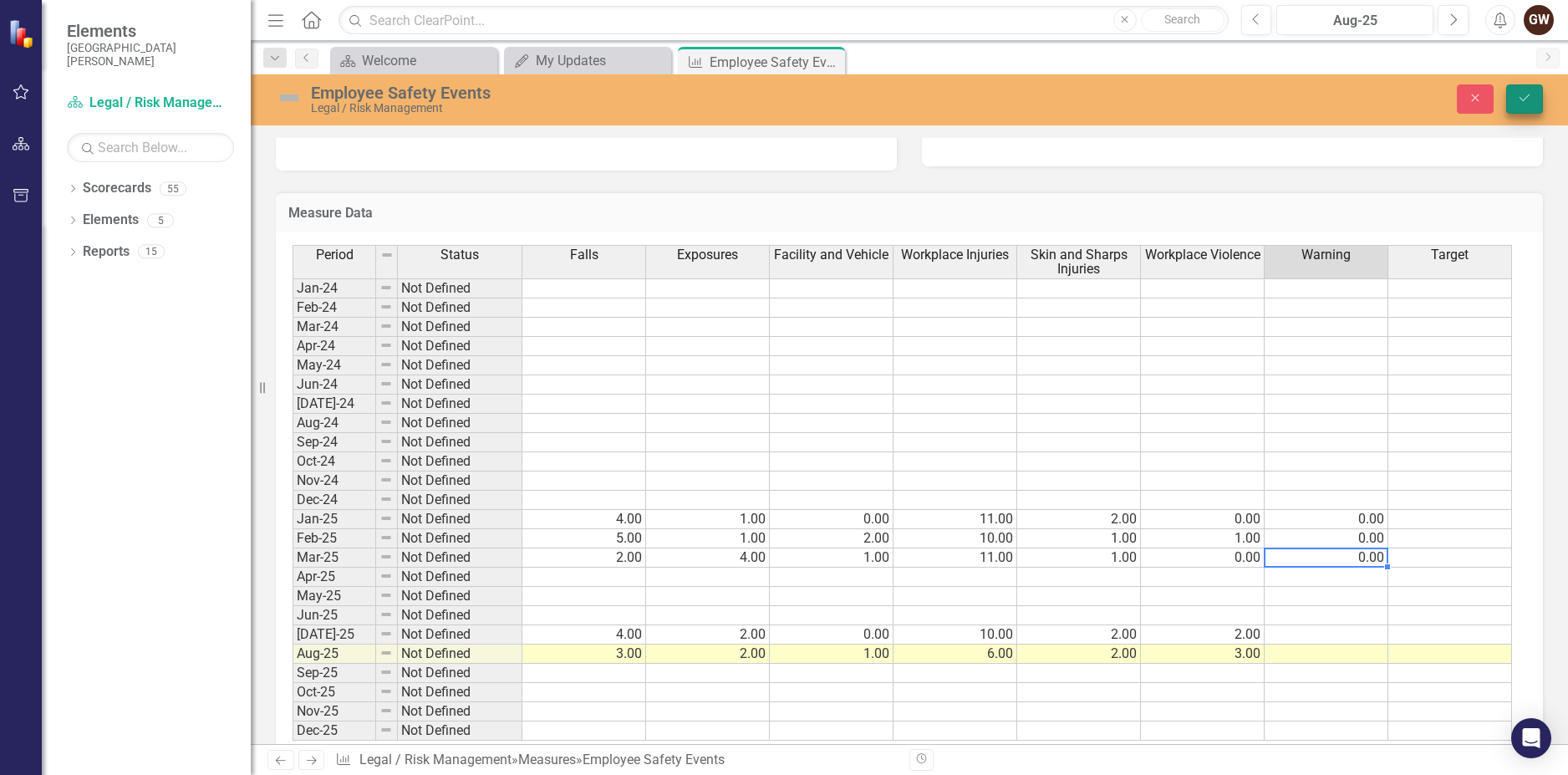
type textarea "0"
click at [1529, 97] on icon "Save" at bounding box center [1525, 97] width 15 height 11
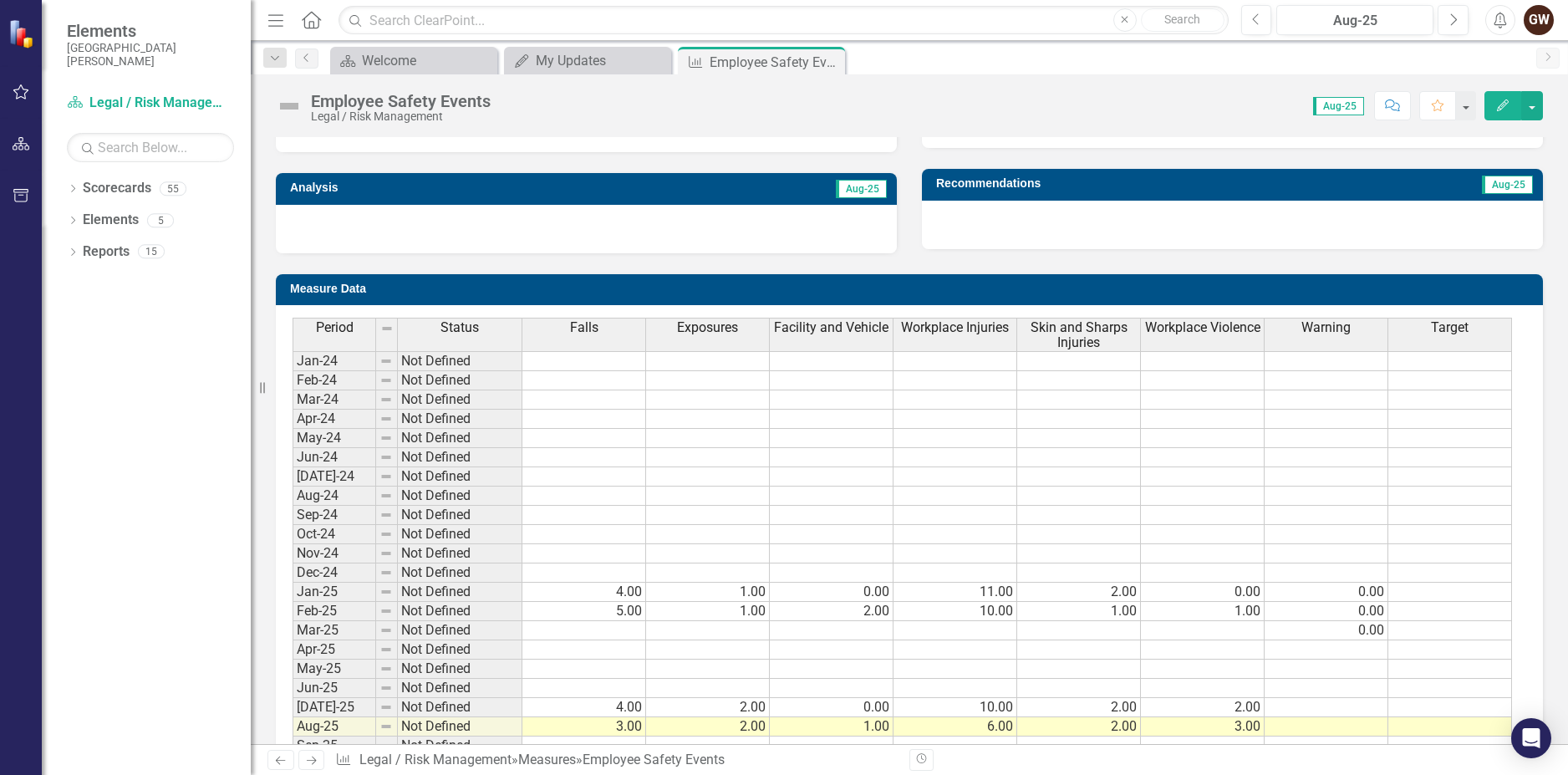
scroll to position [611, 0]
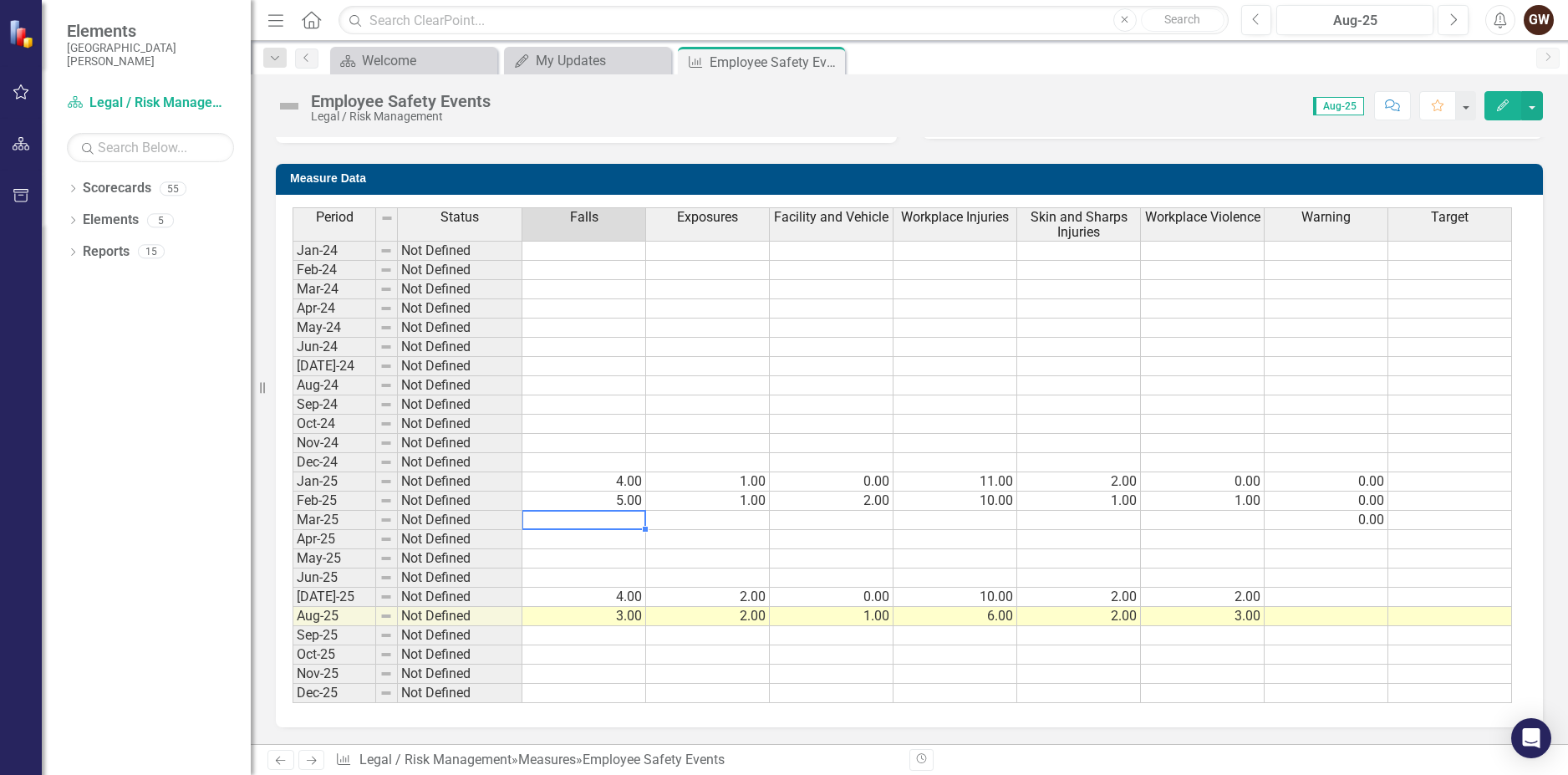
click at [626, 524] on td at bounding box center [584, 520] width 124 height 19
type textarea "2"
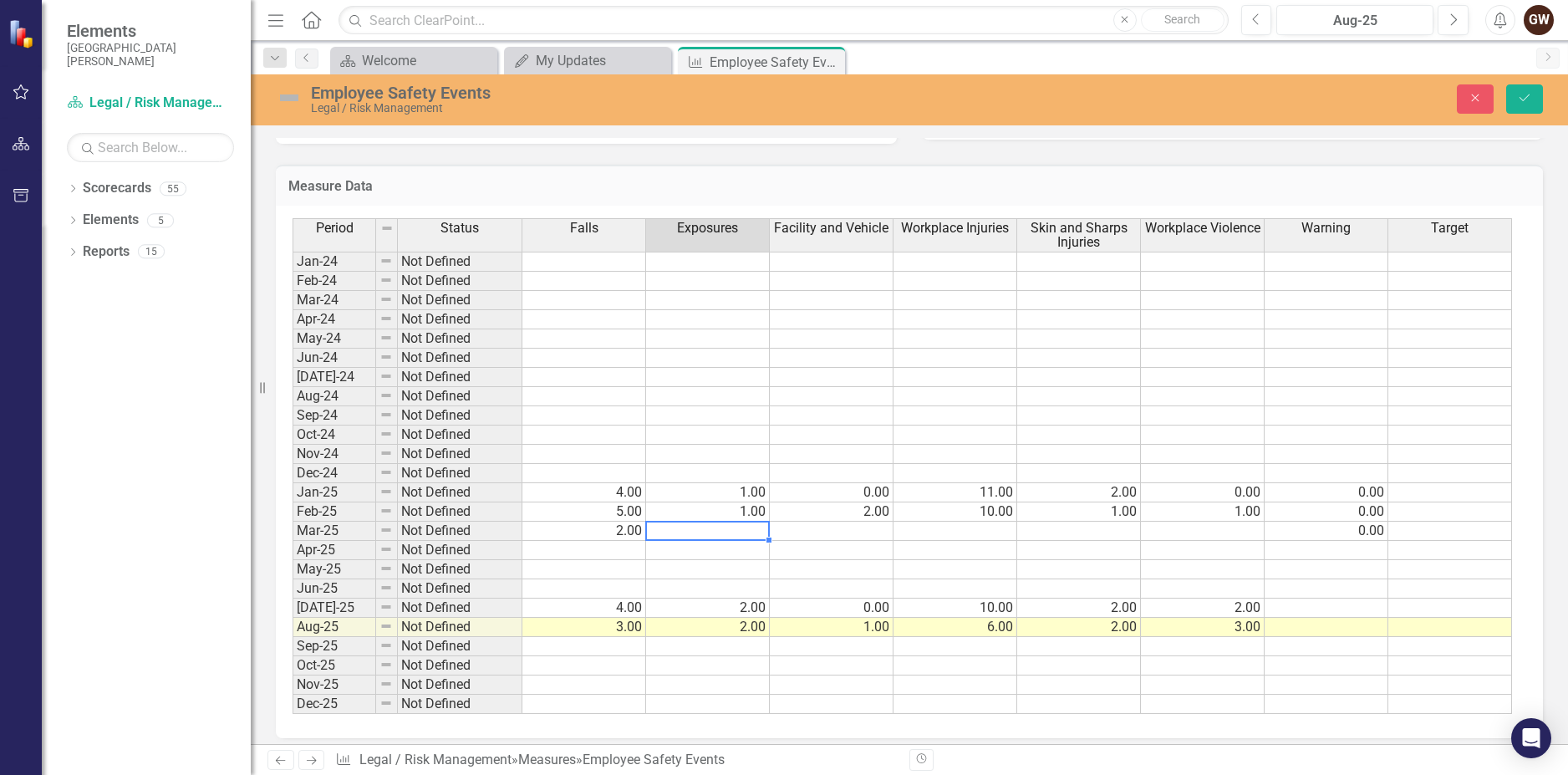
type textarea "4"
type textarea "1"
type textarea "11"
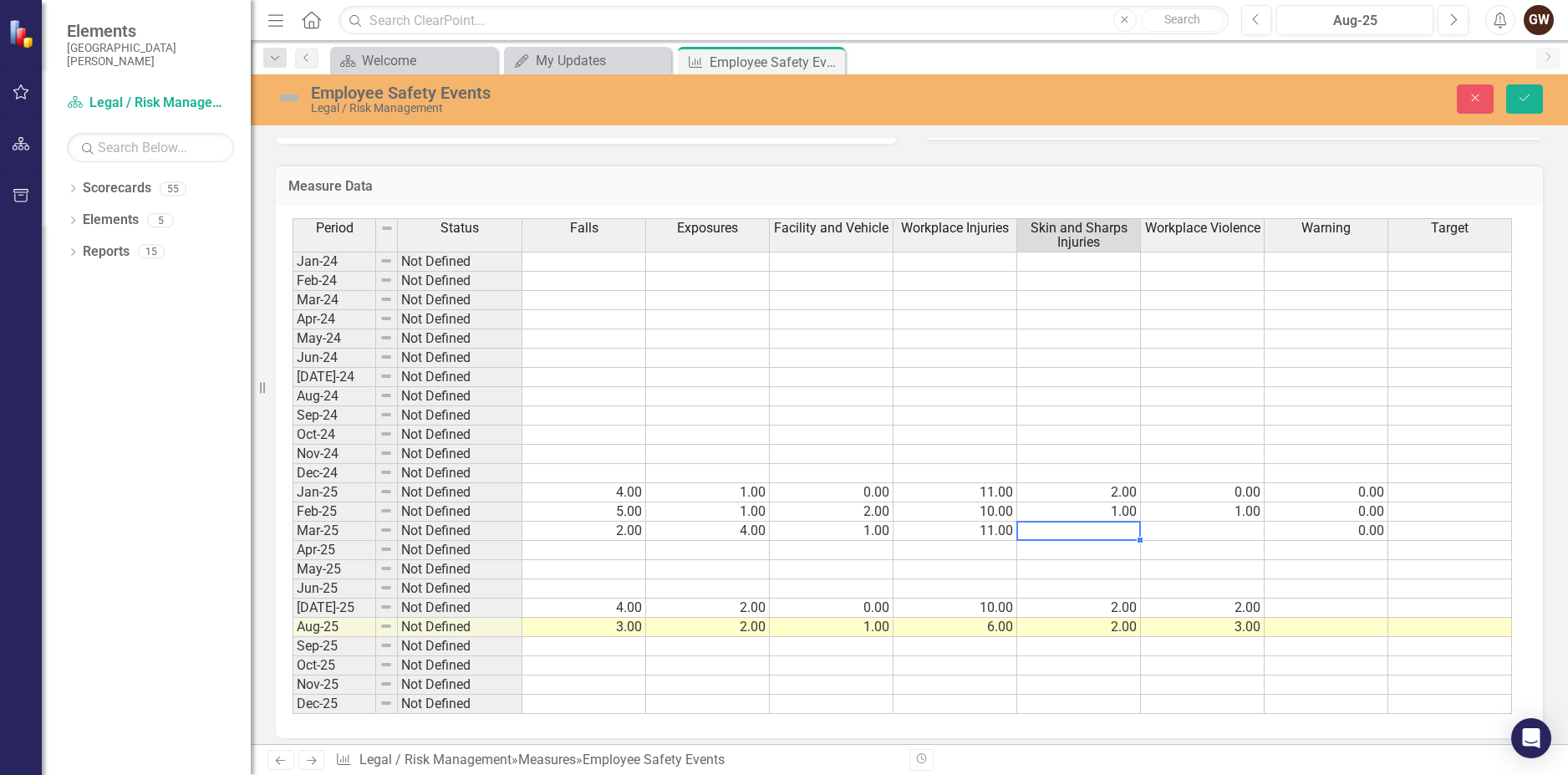
type textarea "1"
type textarea "0"
click at [1521, 101] on icon "Save" at bounding box center [1525, 97] width 15 height 11
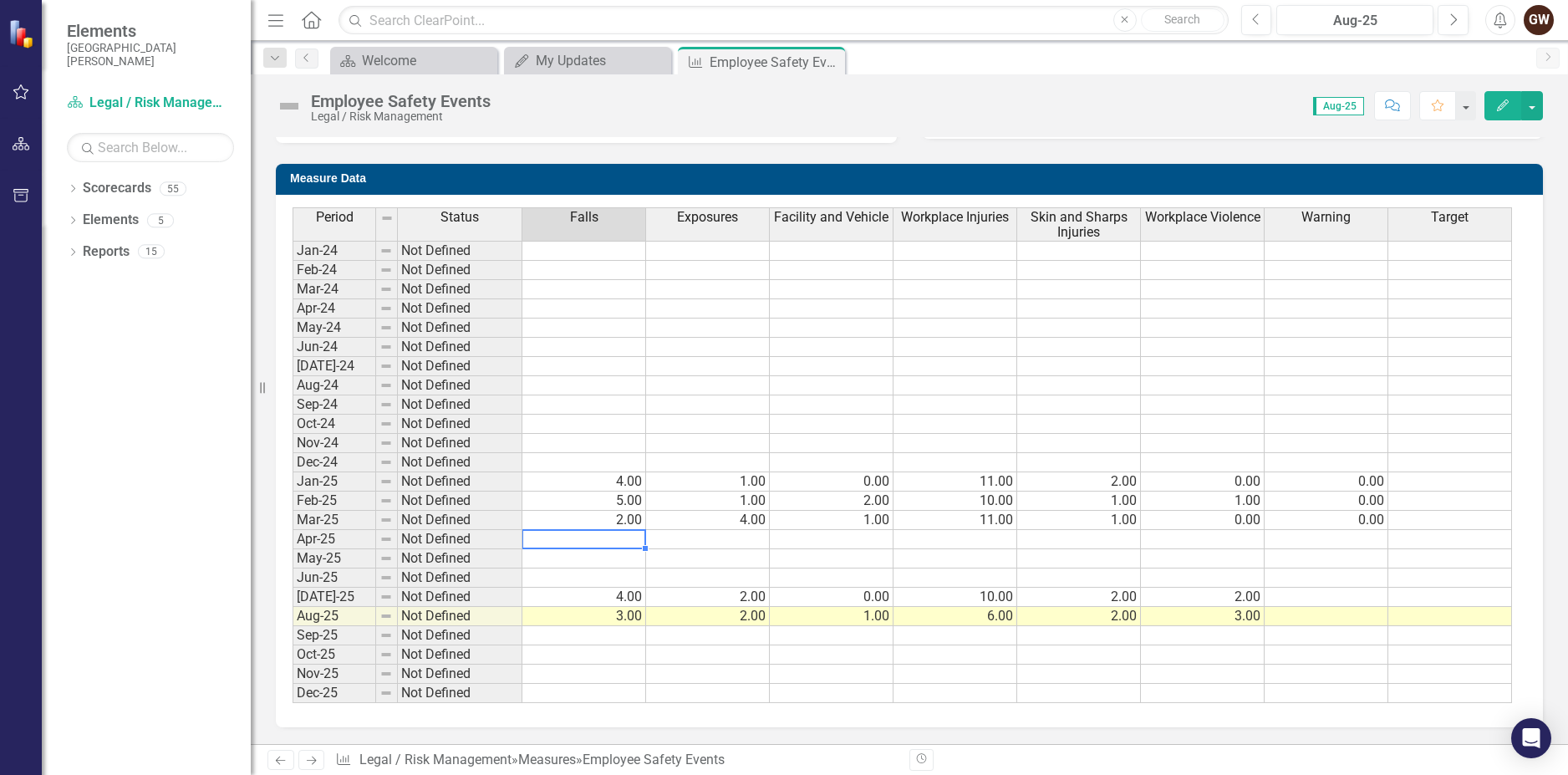
click at [637, 546] on td at bounding box center [584, 540] width 124 height 19
type textarea "4"
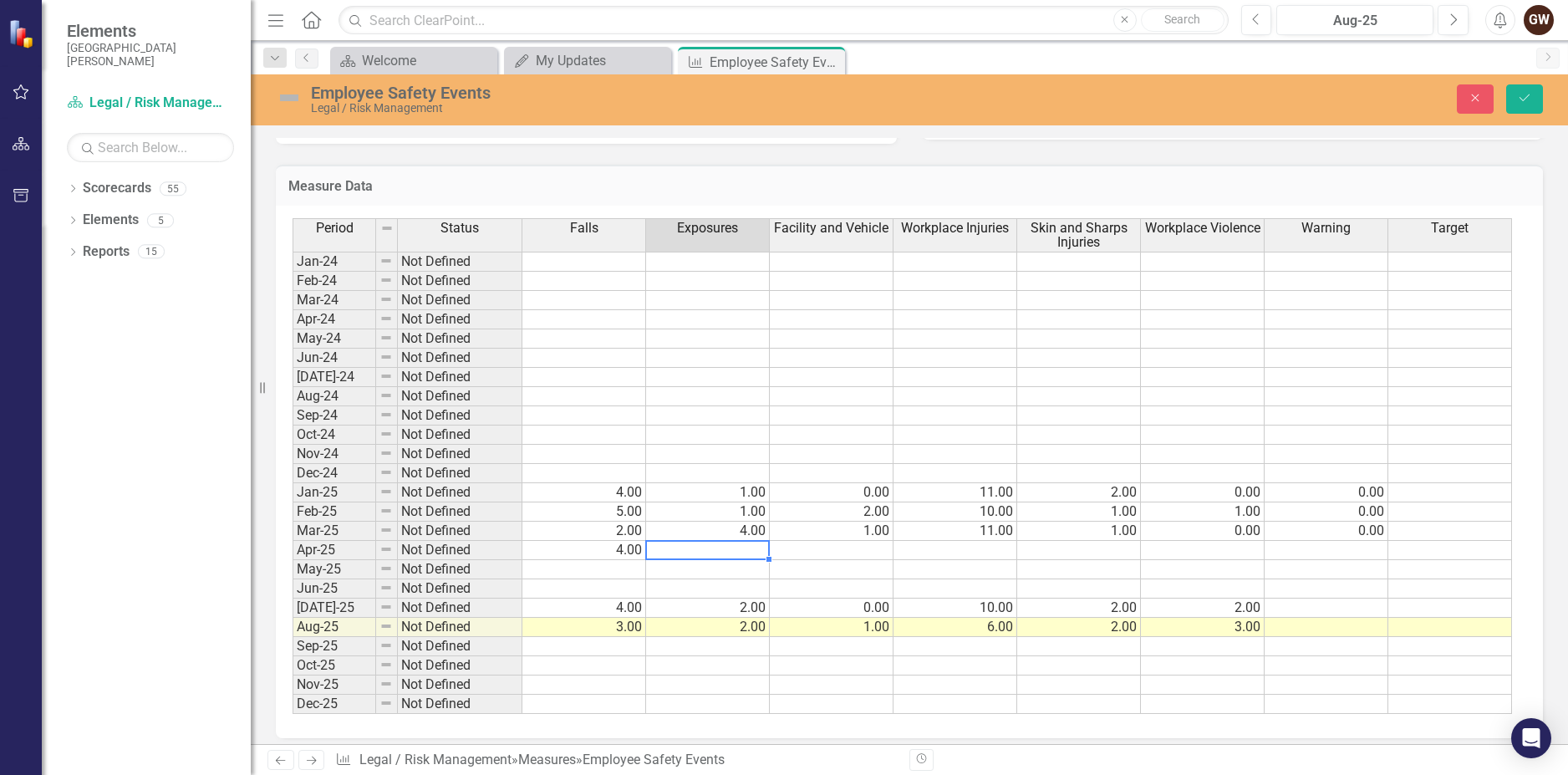
type textarea "1"
type textarea "14"
type textarea "2"
click at [1300, 553] on td at bounding box center [1326, 550] width 124 height 19
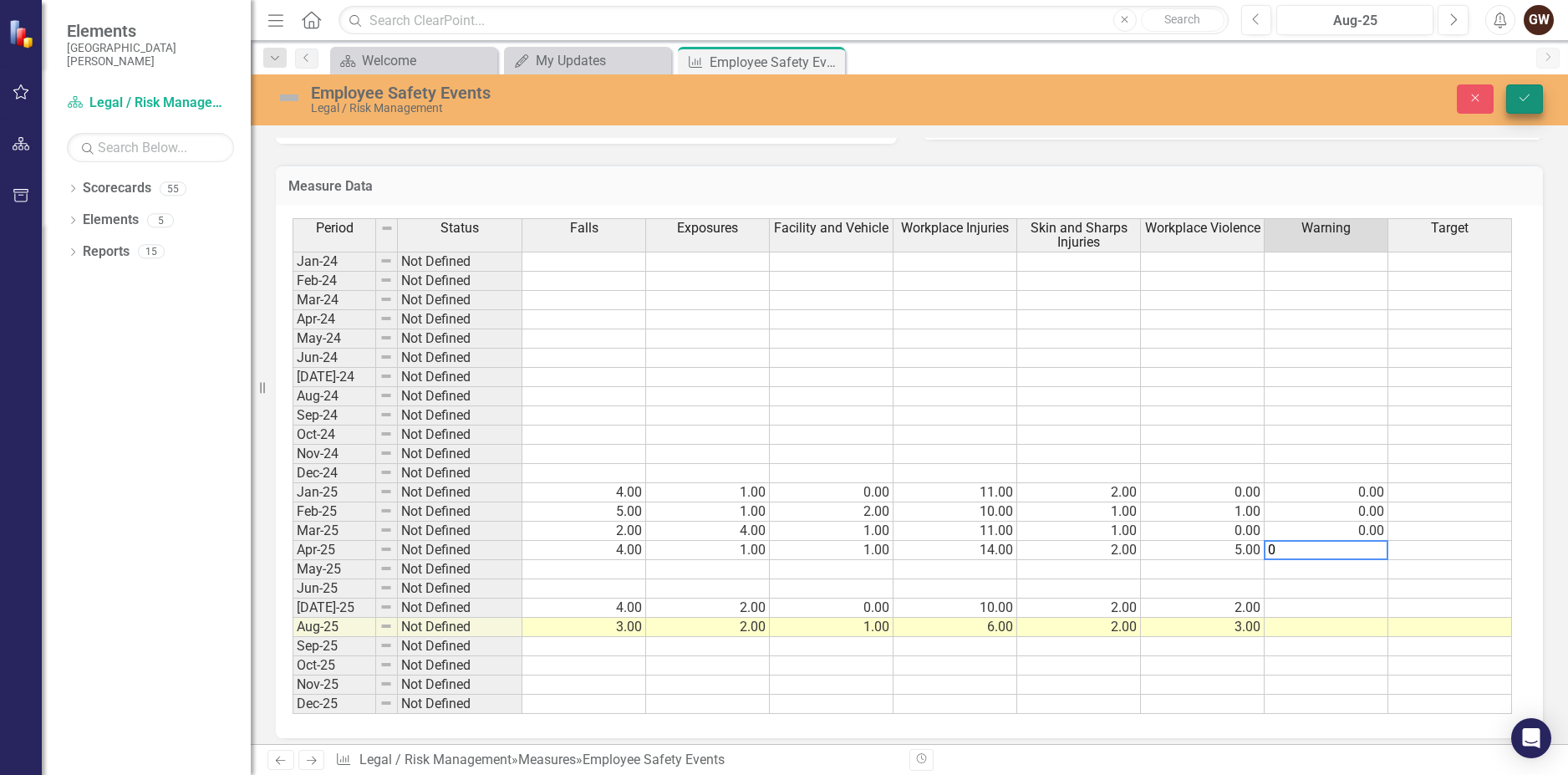
type textarea "0"
click at [1532, 92] on button "Save" at bounding box center [1525, 98] width 37 height 29
